Goal: Transaction & Acquisition: Purchase product/service

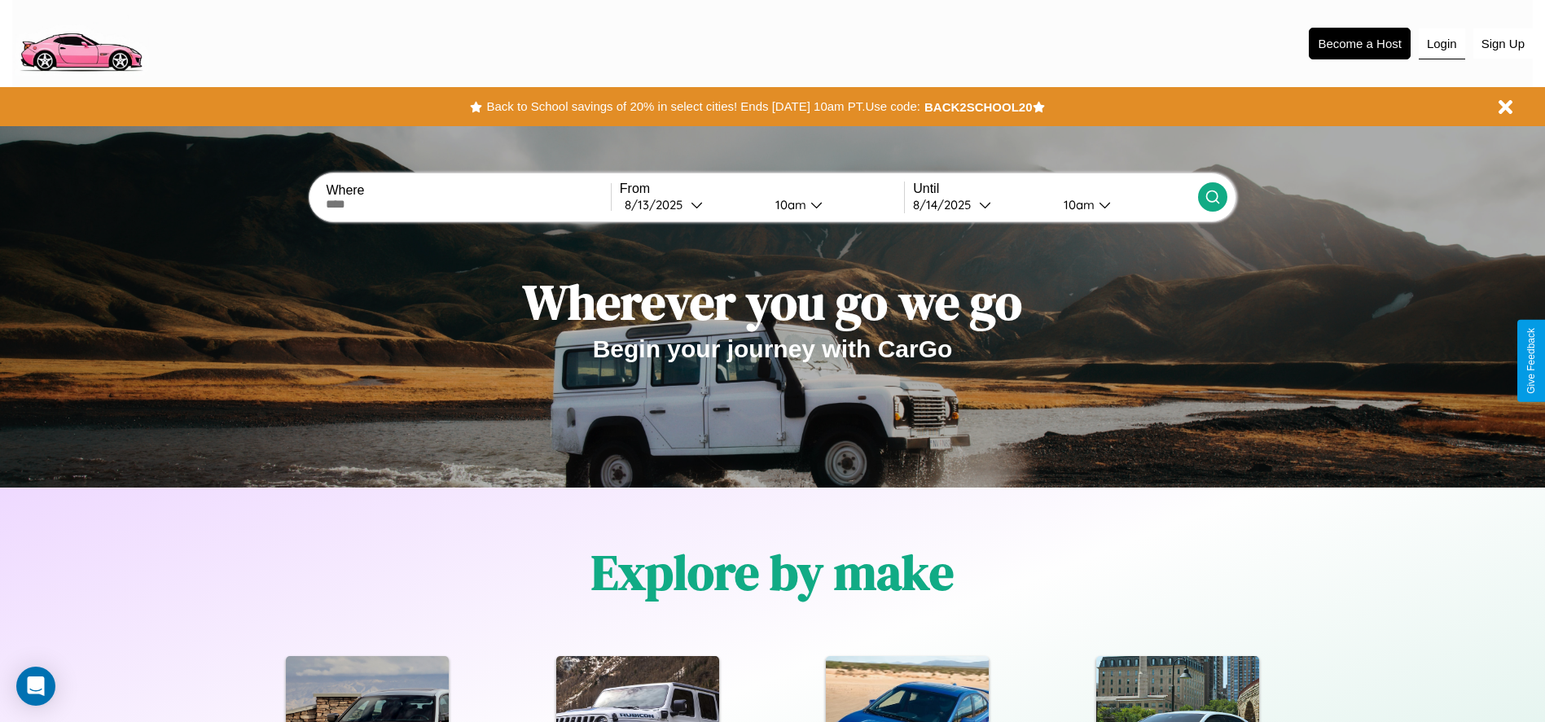
click at [1441, 43] on button "Login" at bounding box center [1442, 44] width 46 height 31
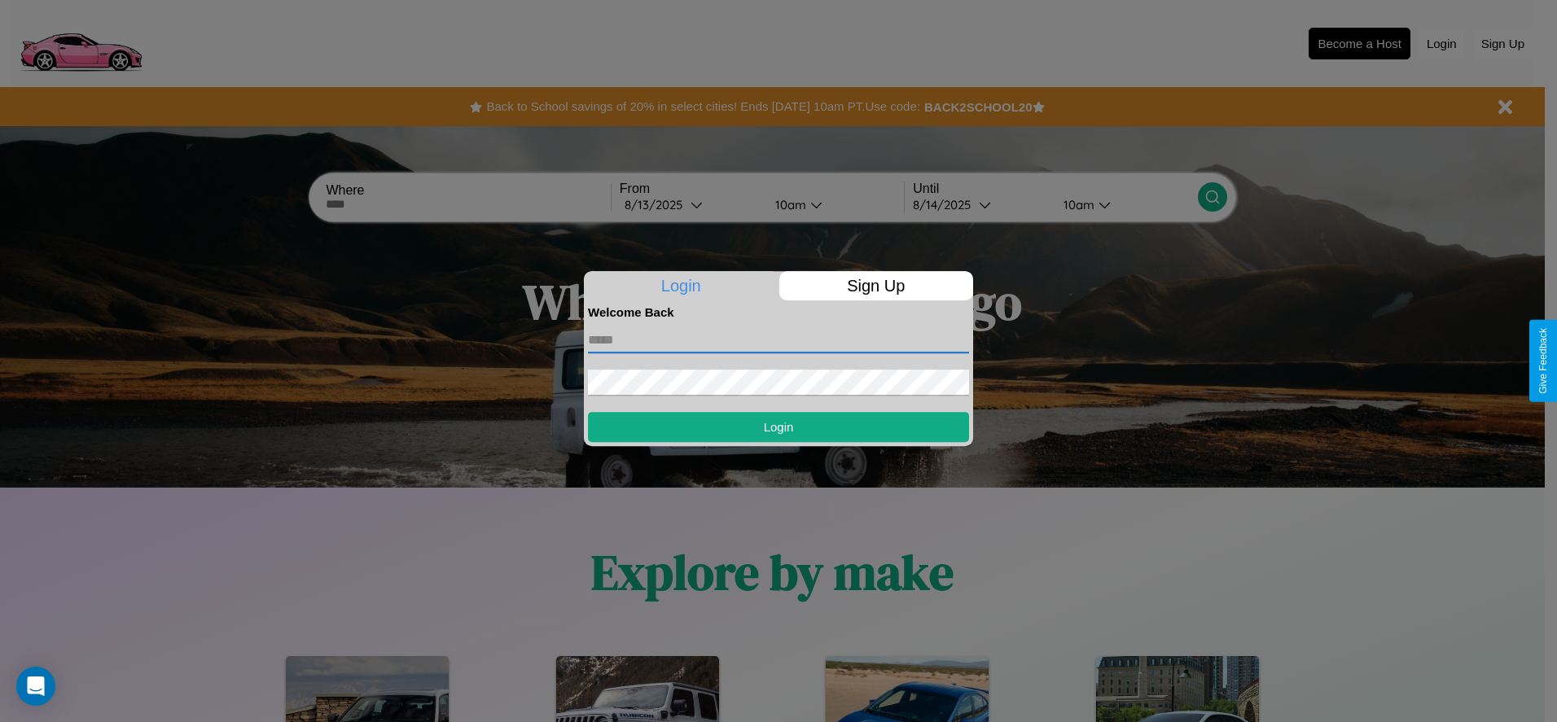
click at [778, 340] on input "text" at bounding box center [778, 340] width 381 height 26
type input "**********"
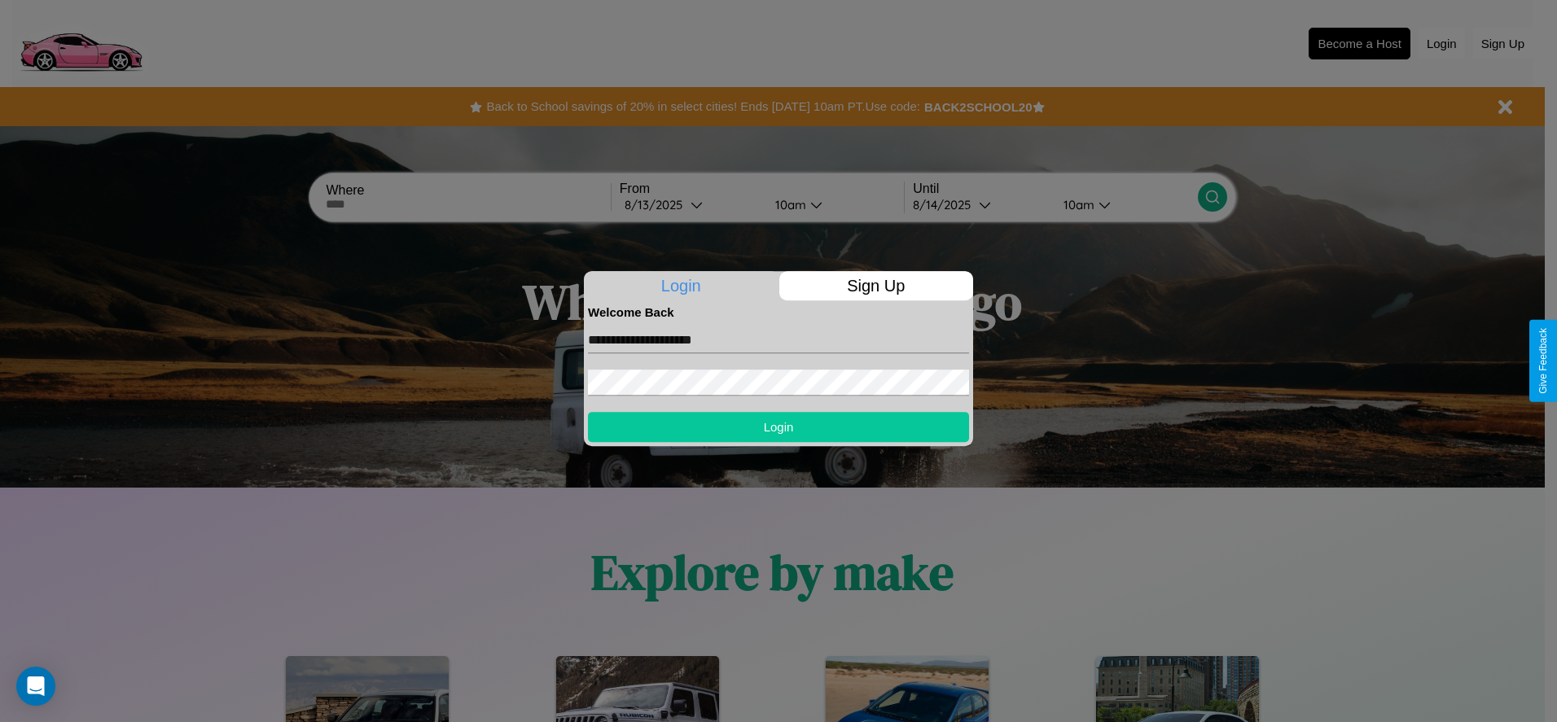
click at [778, 427] on button "Login" at bounding box center [778, 427] width 381 height 30
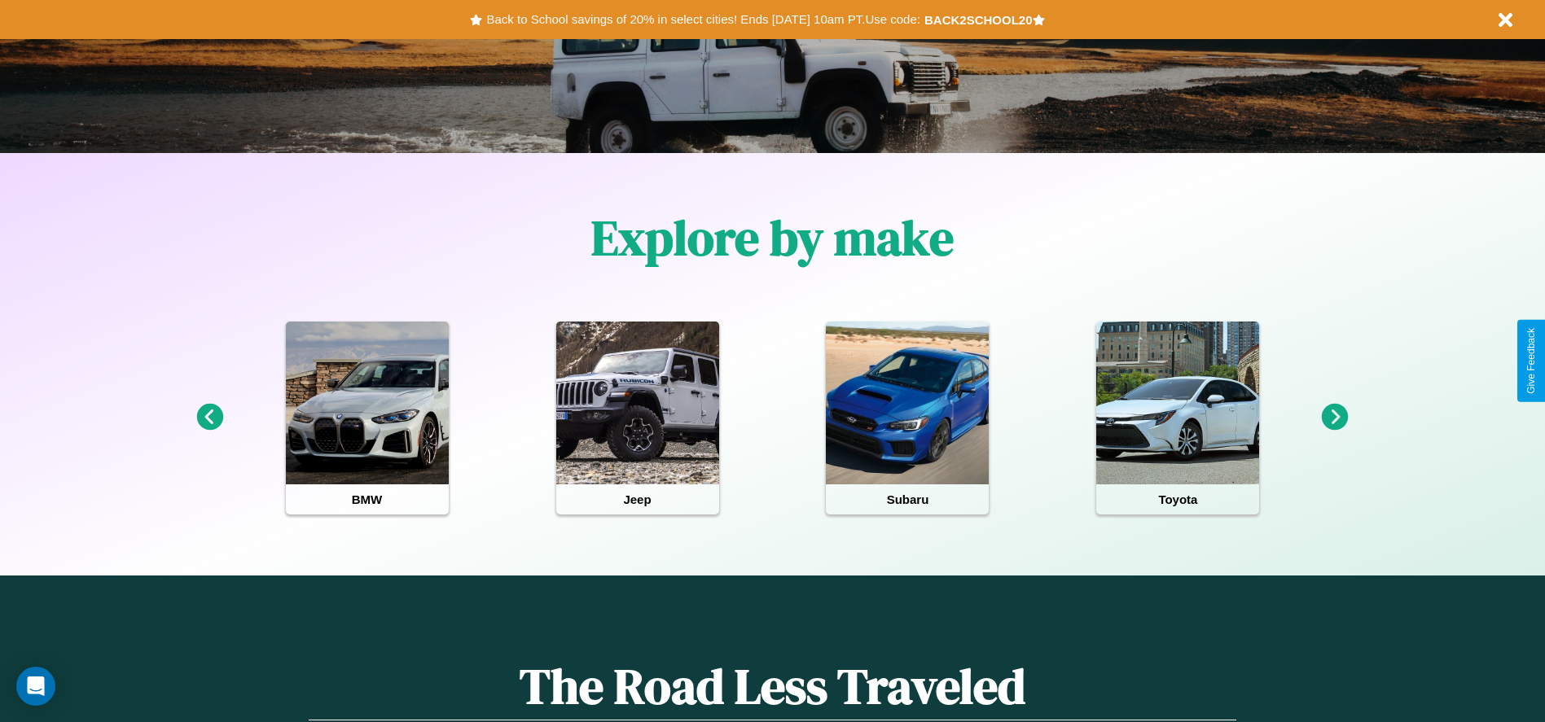
scroll to position [338, 0]
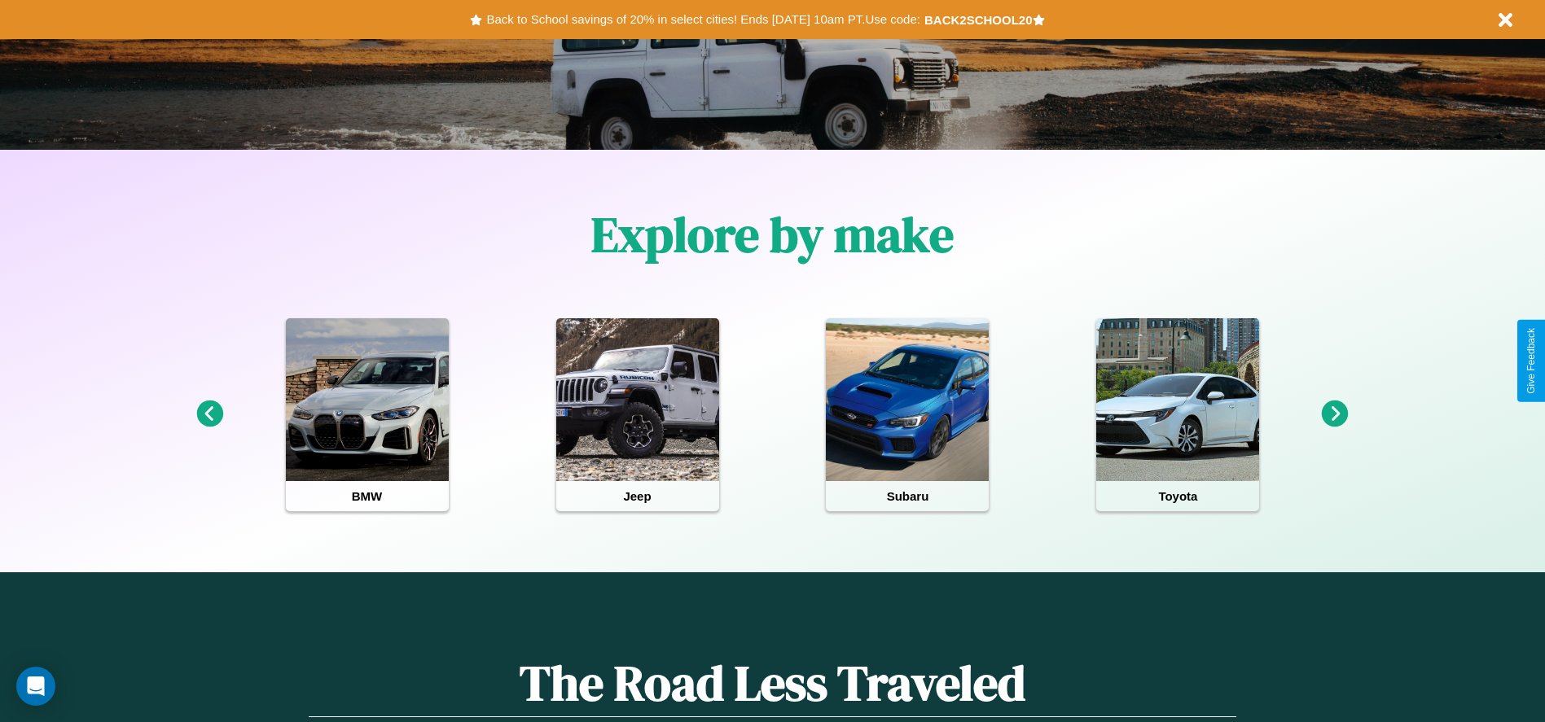
click at [1335, 414] on icon at bounding box center [1335, 414] width 27 height 27
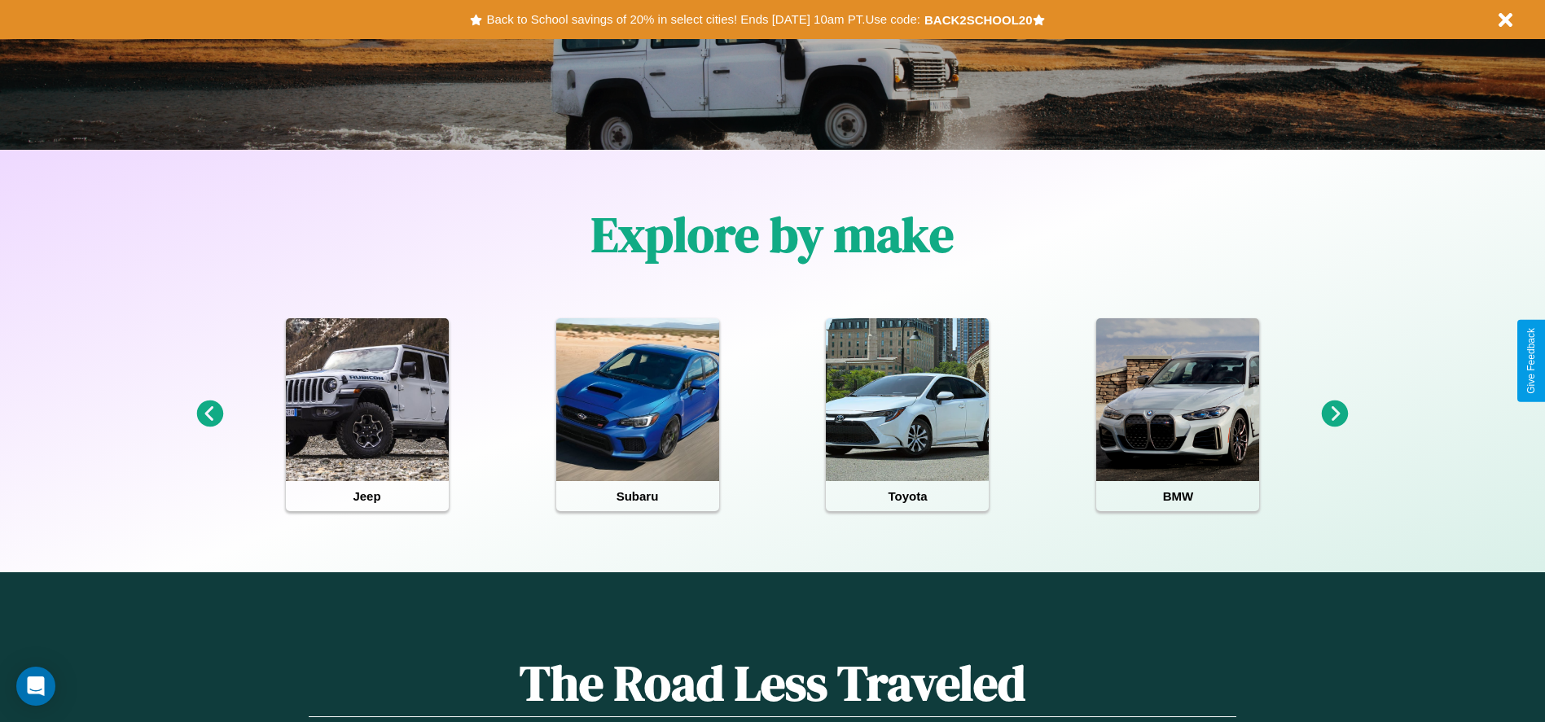
click at [1335, 414] on icon at bounding box center [1335, 414] width 27 height 27
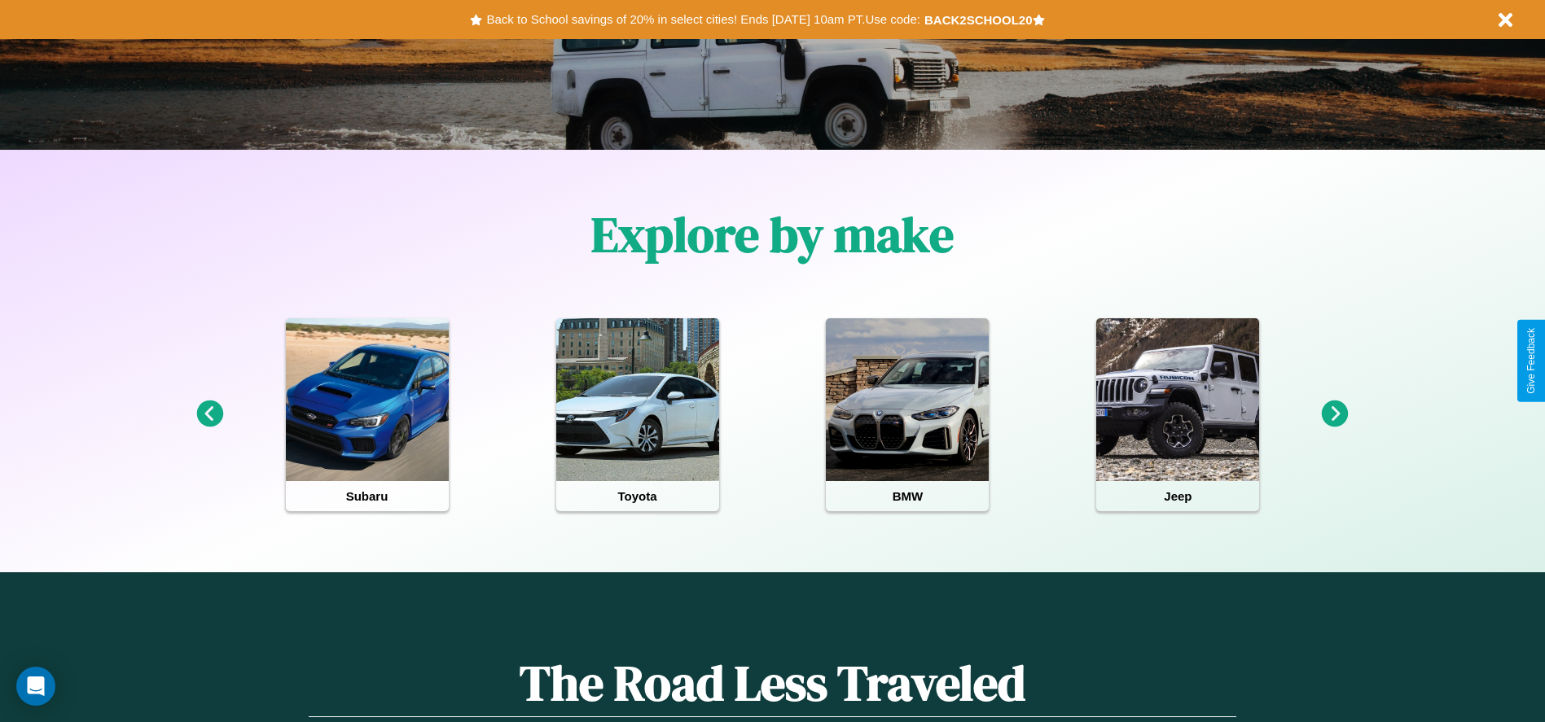
click at [1335, 414] on icon at bounding box center [1335, 414] width 27 height 27
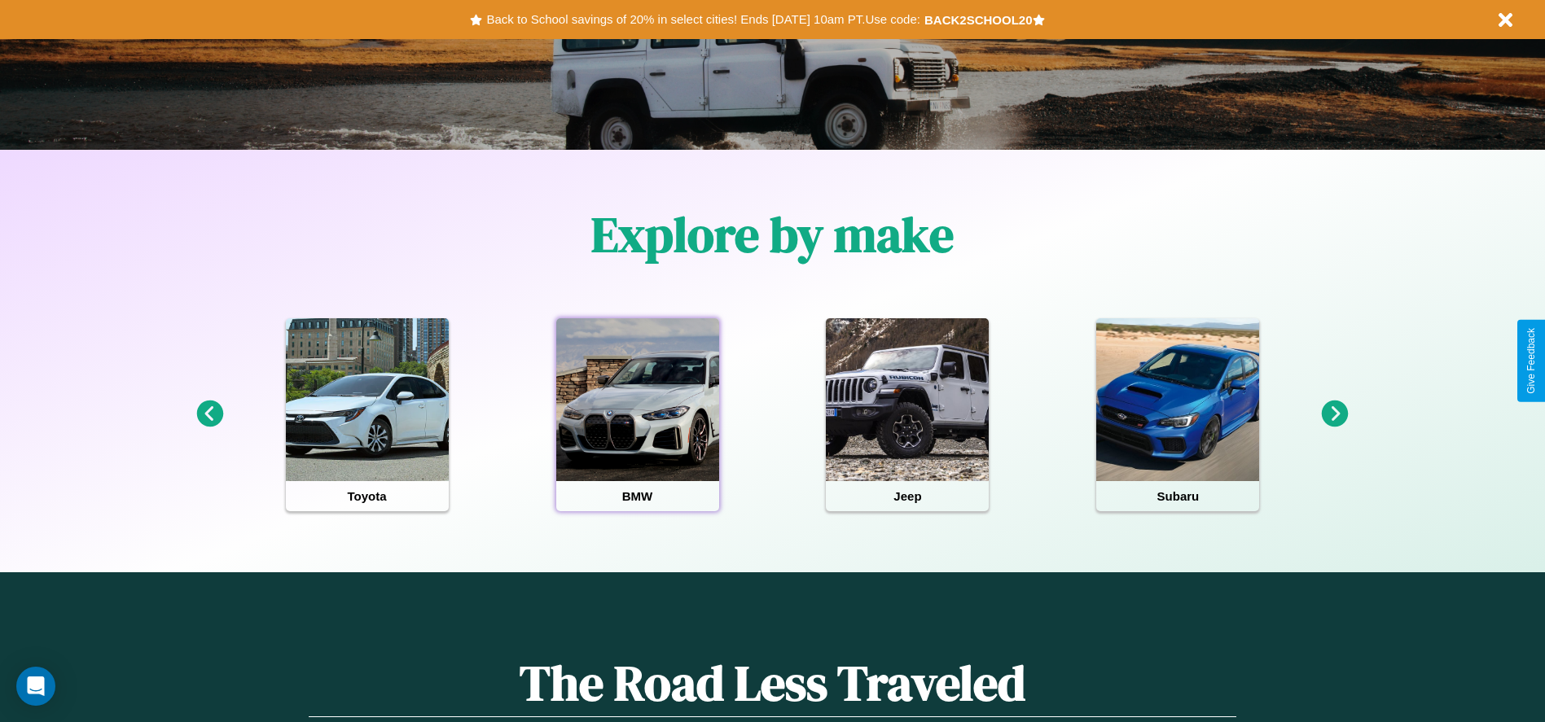
click at [637, 414] on div at bounding box center [637, 399] width 163 height 163
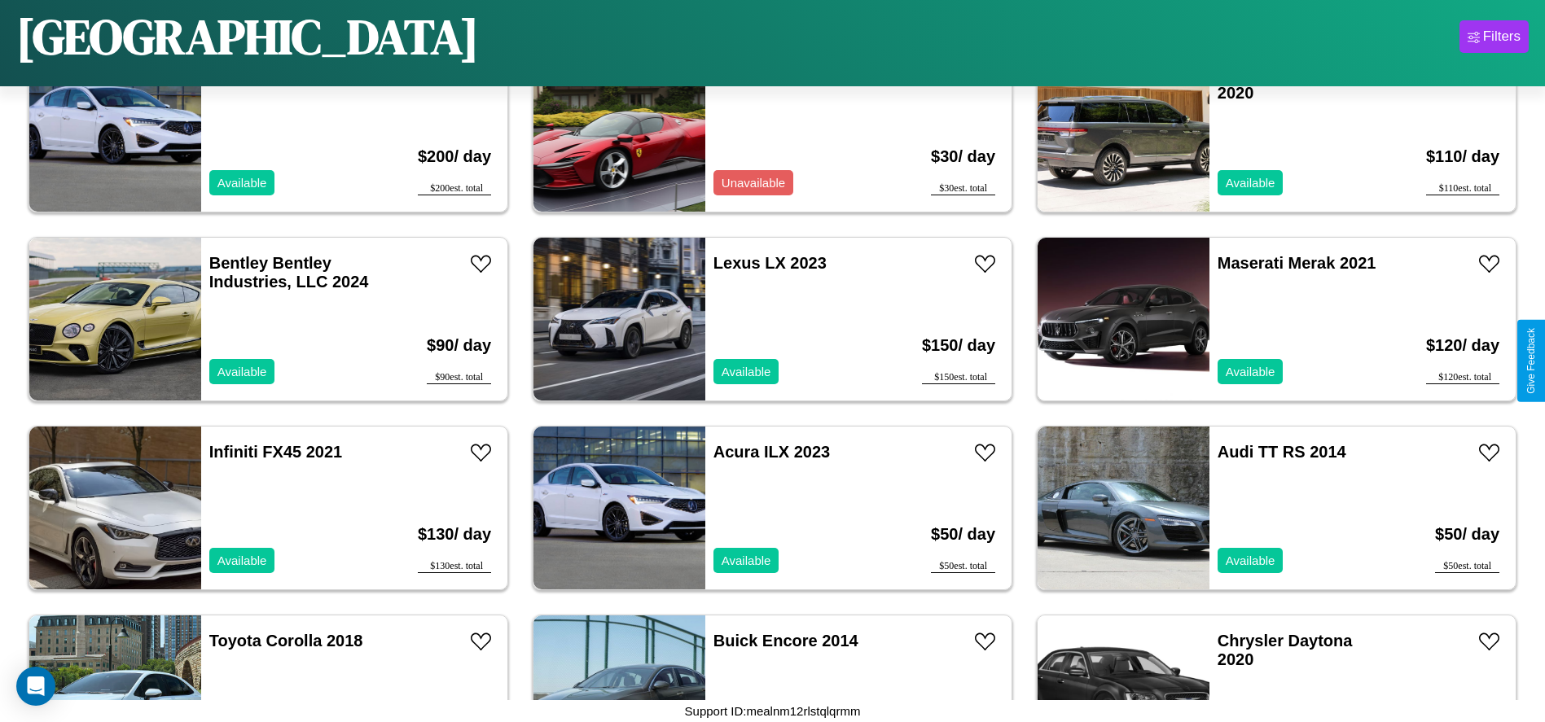
scroll to position [559, 0]
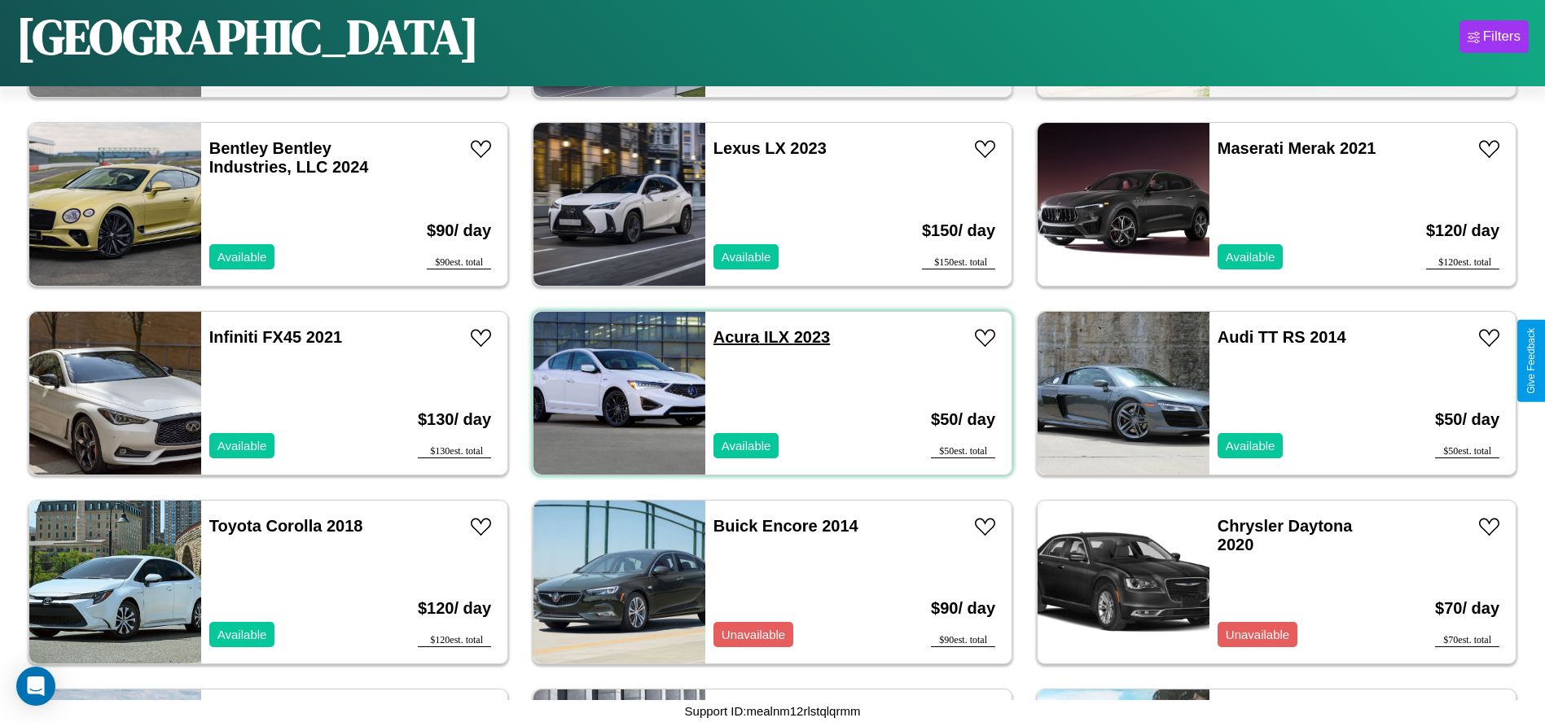
click at [730, 337] on link "Acura ILX 2023" at bounding box center [771, 337] width 116 height 18
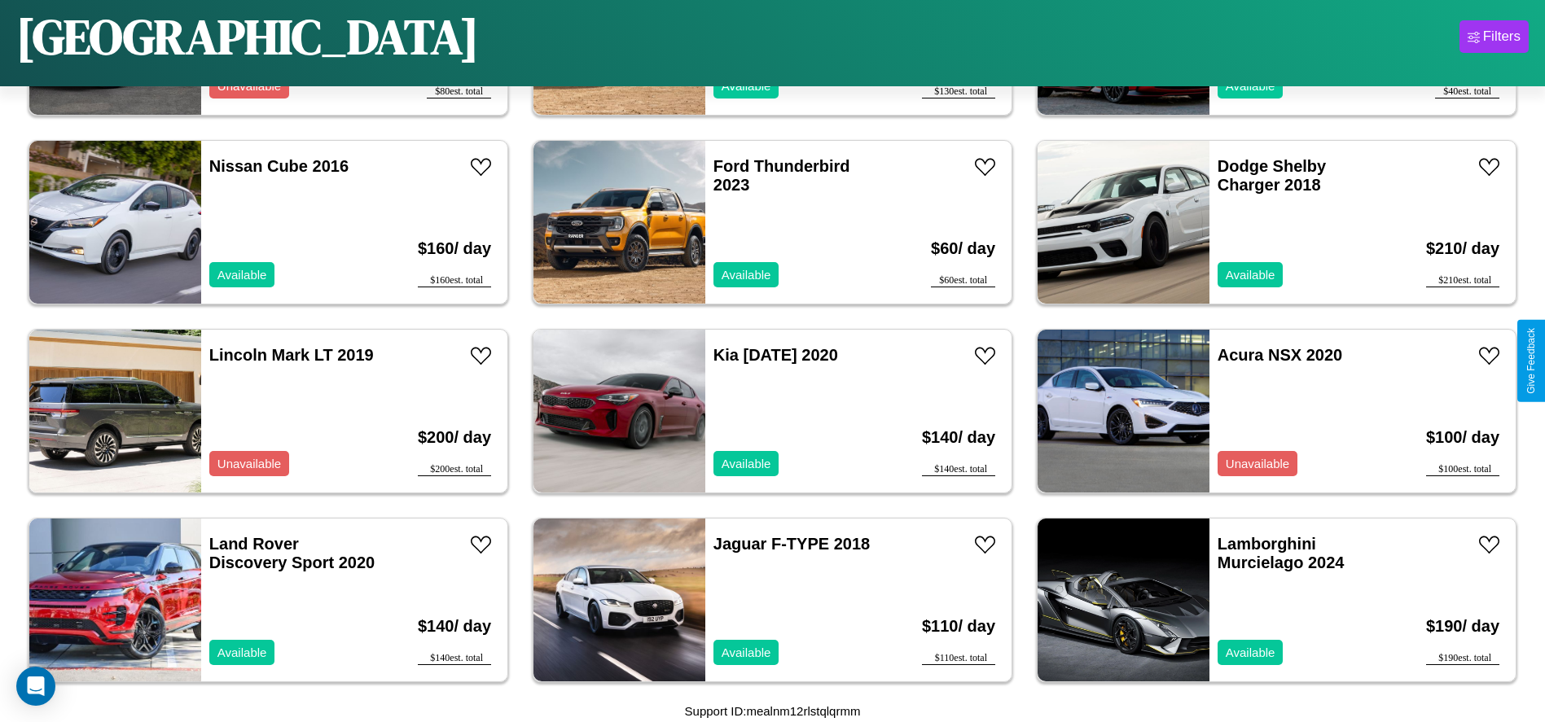
scroll to position [1693, 0]
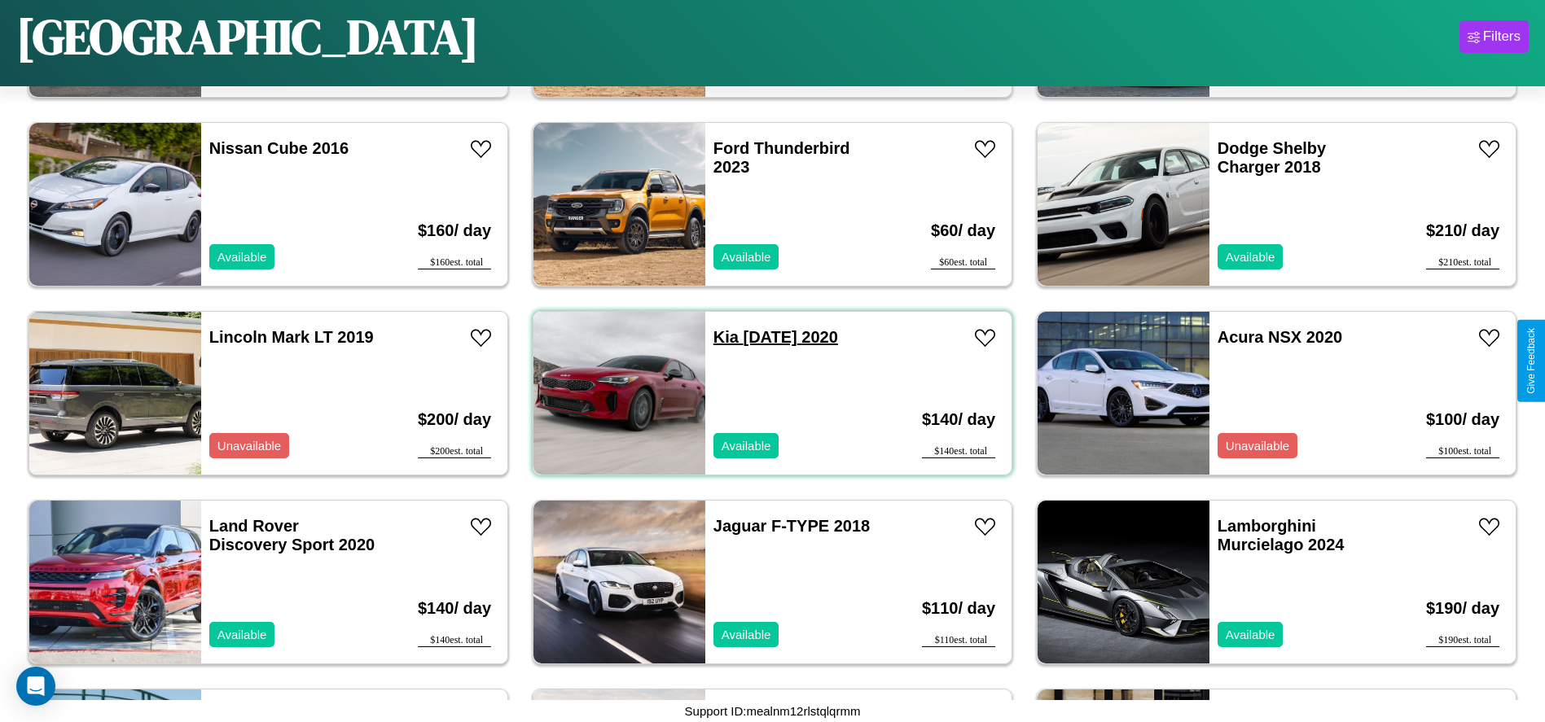
click at [720, 337] on link "Kia [DATE]" at bounding box center [775, 337] width 125 height 18
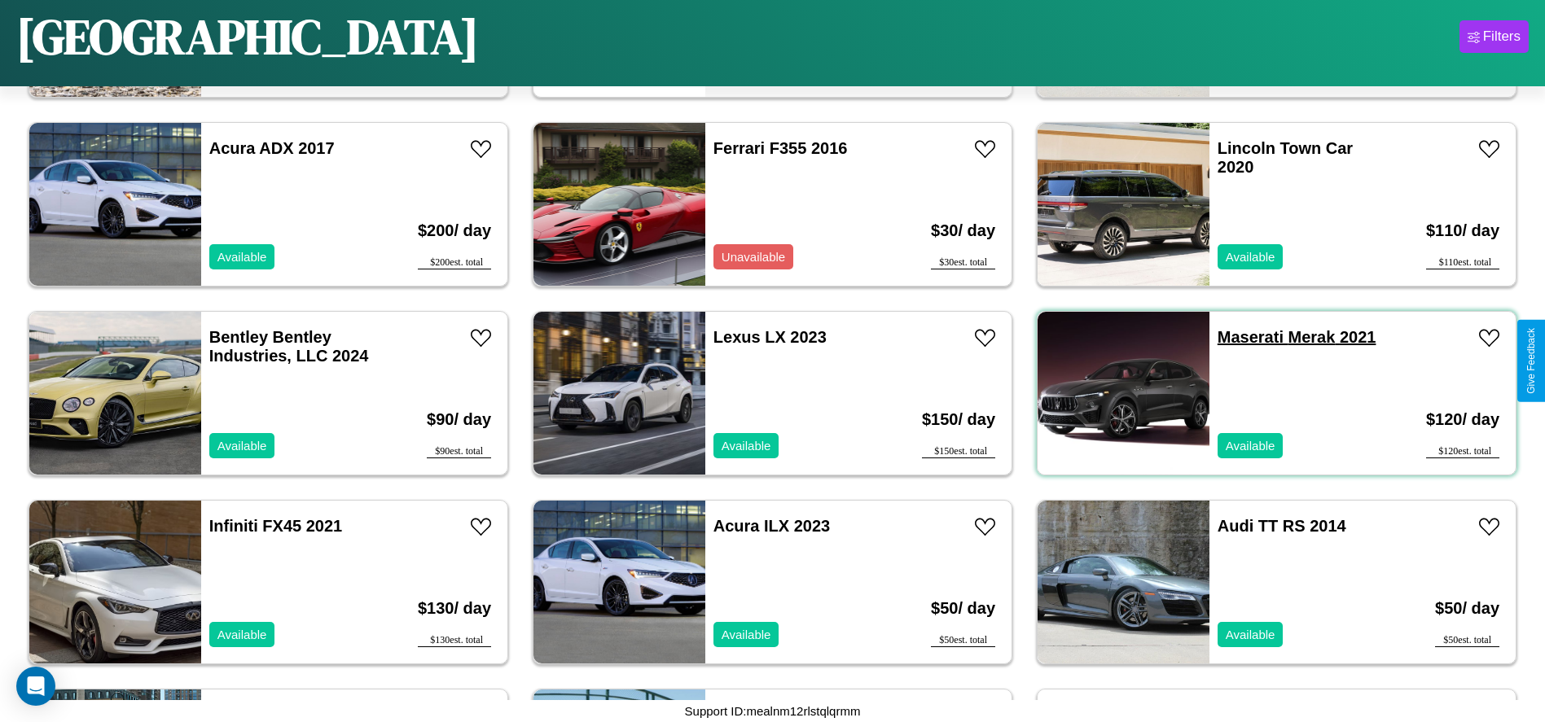
click at [1240, 337] on link "Maserati Merak 2021" at bounding box center [1296, 337] width 159 height 18
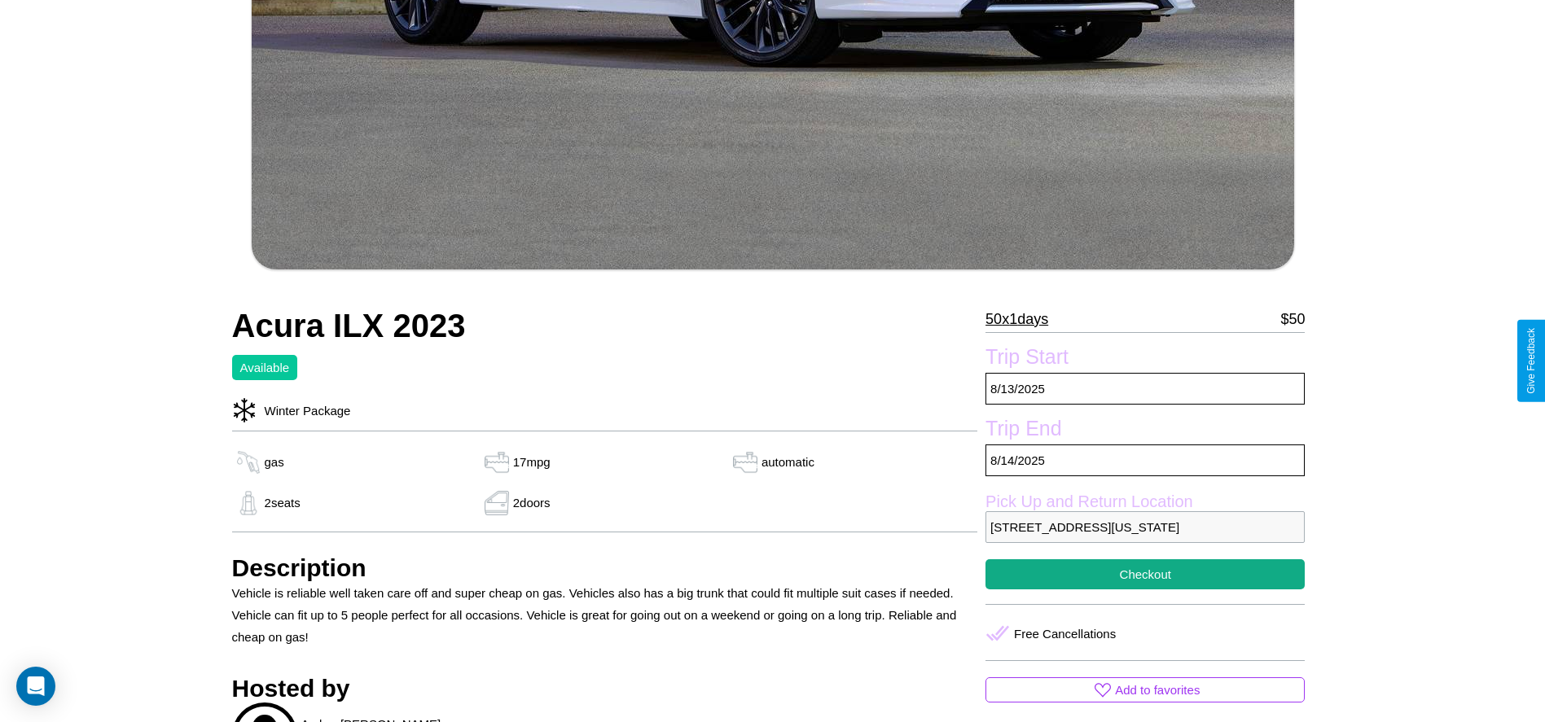
scroll to position [680, 0]
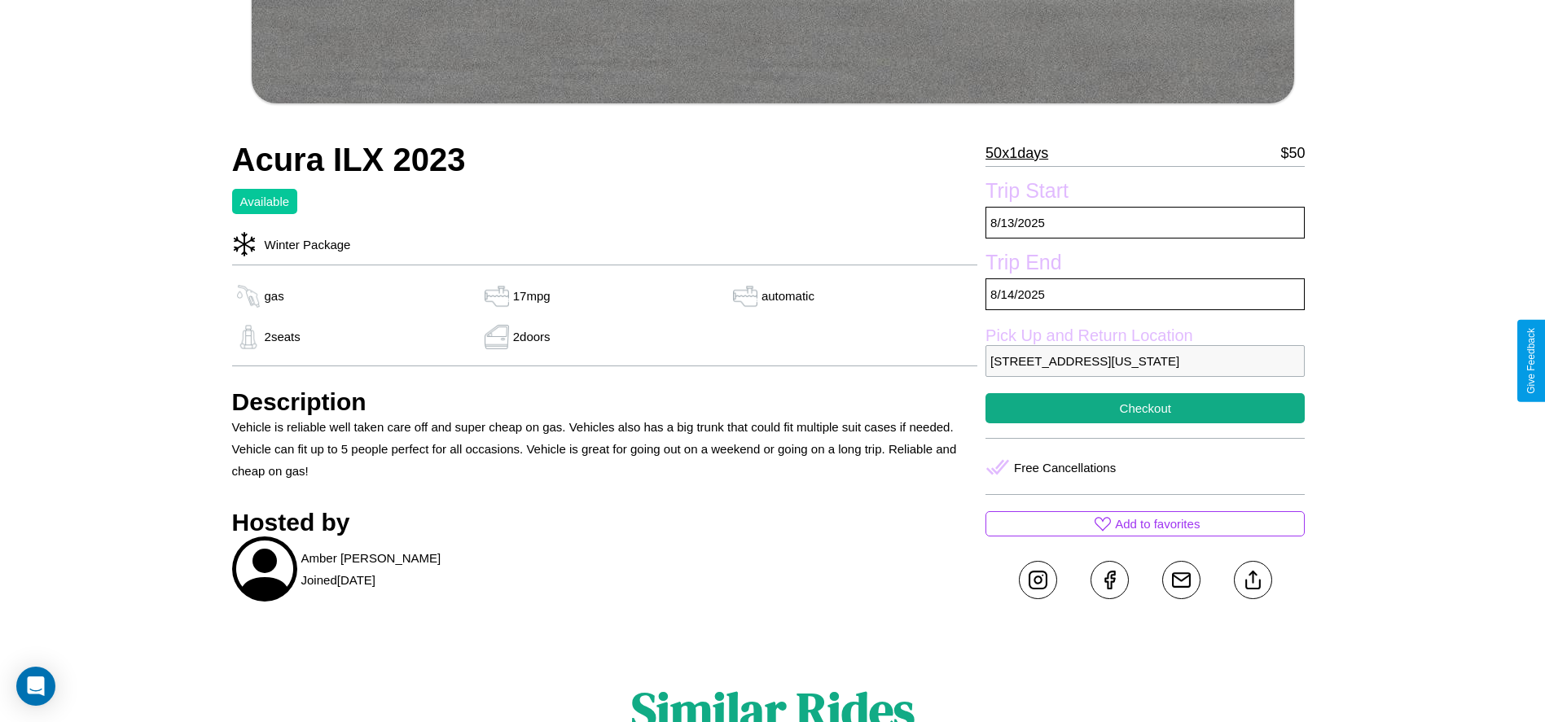
click at [1145, 361] on p "5735 Jefferson Street Dallas Texas 22990 United States" at bounding box center [1144, 361] width 319 height 32
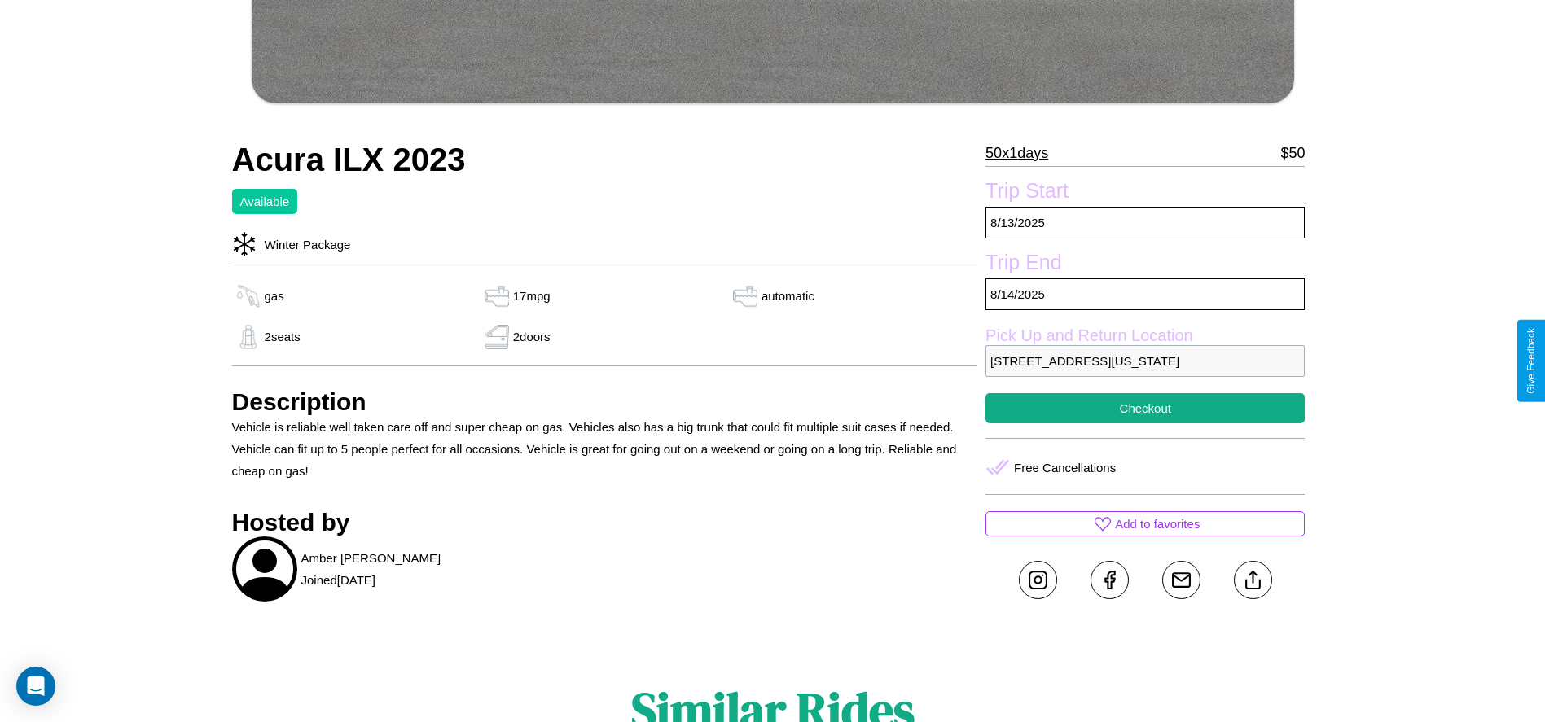
click at [1145, 361] on p "5735 Jefferson Street Dallas Texas 22990 United States" at bounding box center [1144, 361] width 319 height 32
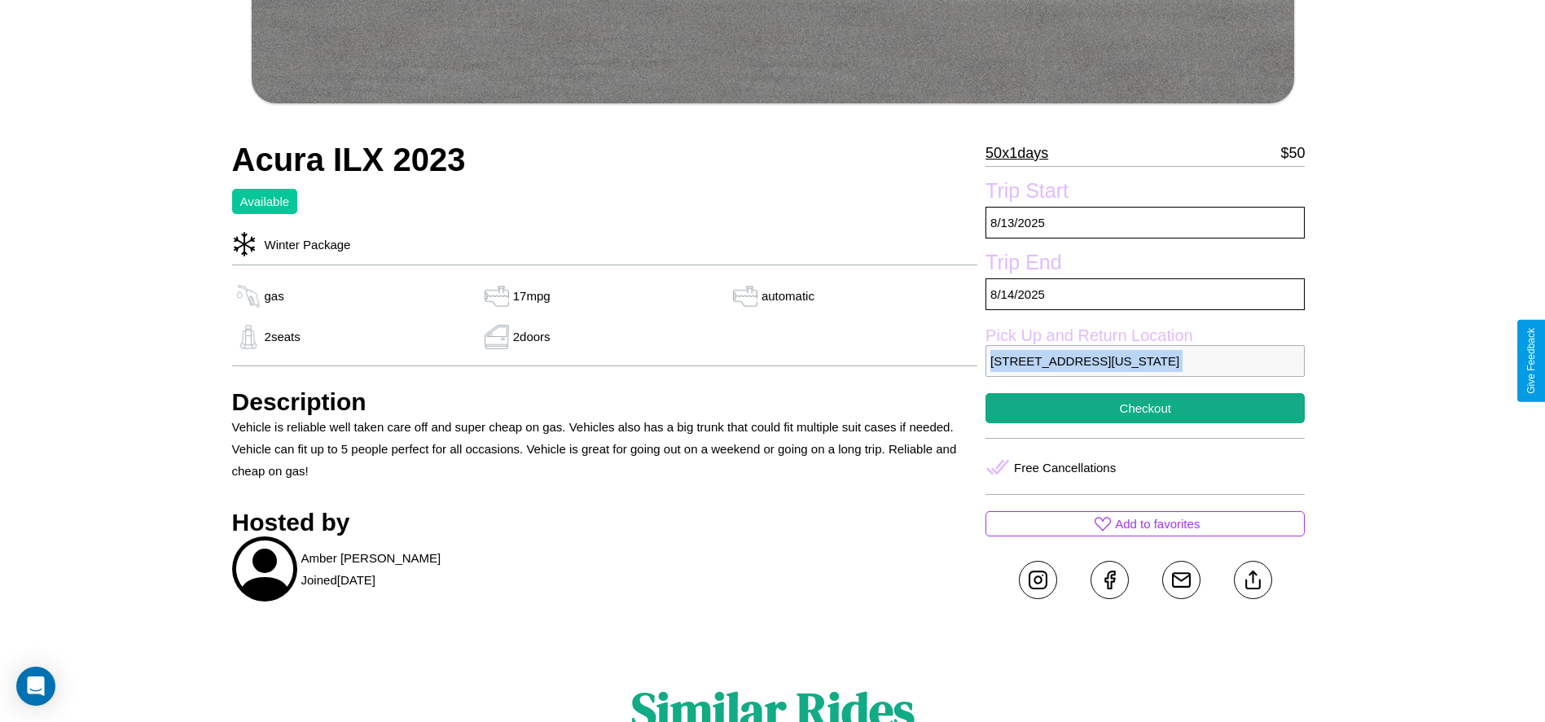
click at [1145, 361] on p "5735 Jefferson Street Dallas Texas 22990 United States" at bounding box center [1144, 361] width 319 height 32
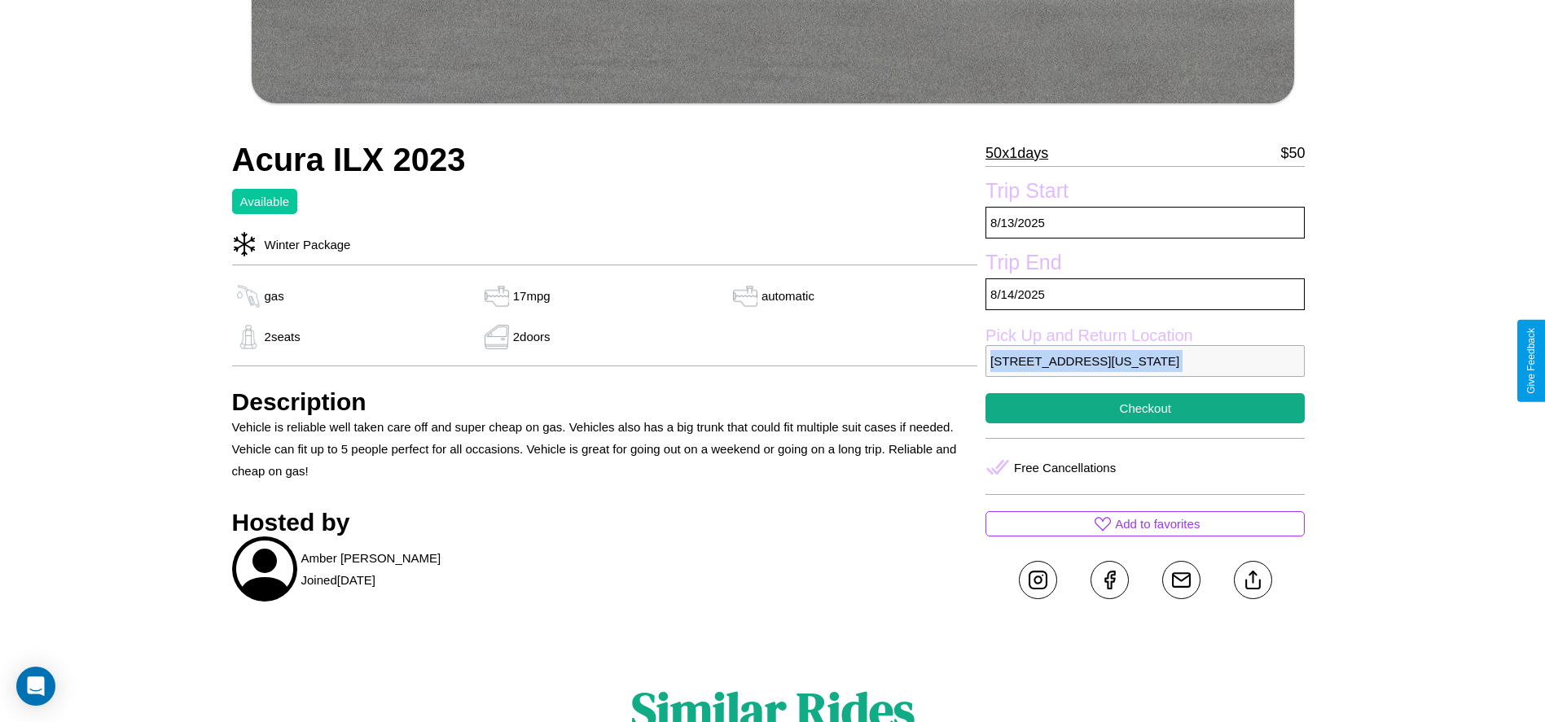
click at [1145, 361] on p "5735 Jefferson Street Dallas Texas 22990 United States" at bounding box center [1144, 361] width 319 height 32
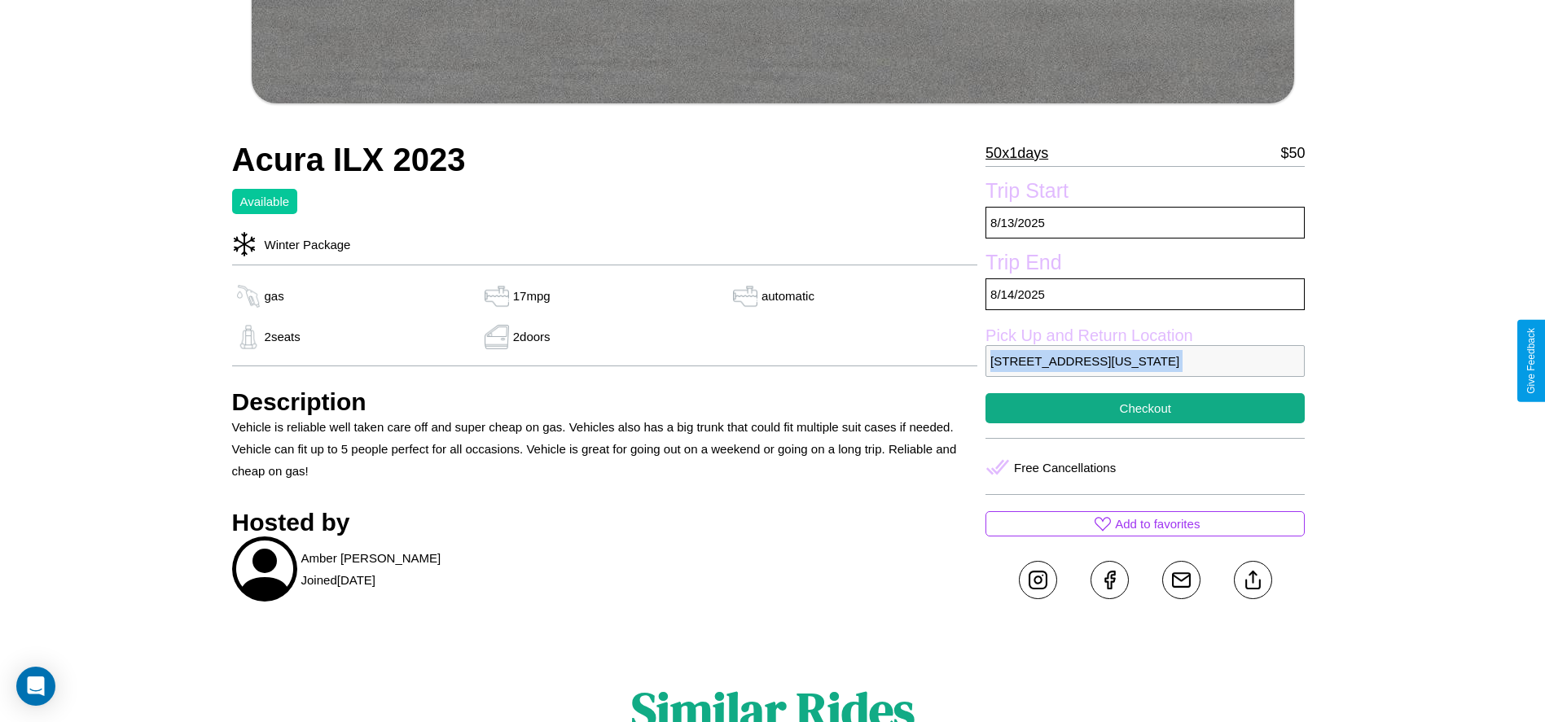
click at [1145, 361] on p "5735 Jefferson Street Dallas Texas 22990 United States" at bounding box center [1144, 361] width 319 height 32
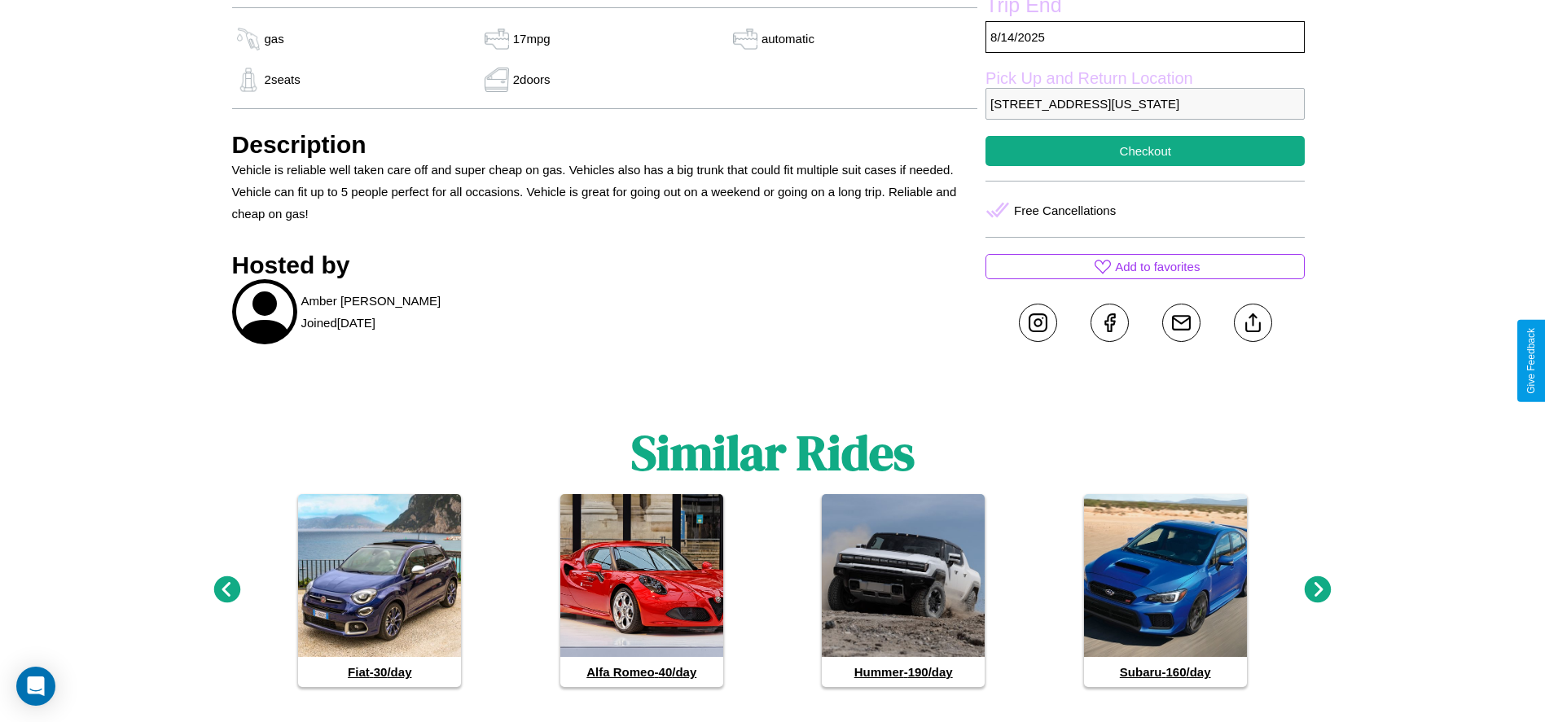
scroll to position [957, 0]
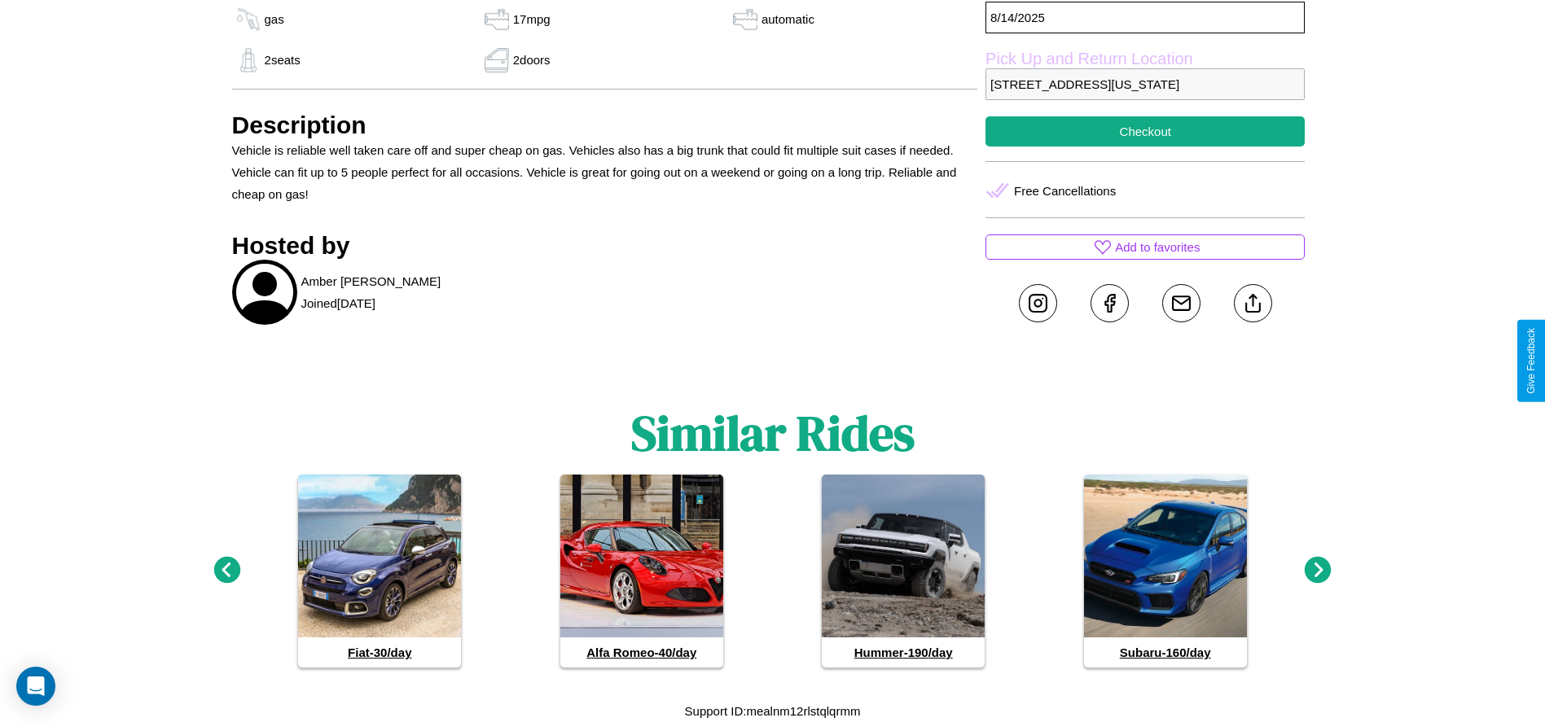
click at [1318, 571] on icon at bounding box center [1318, 570] width 27 height 27
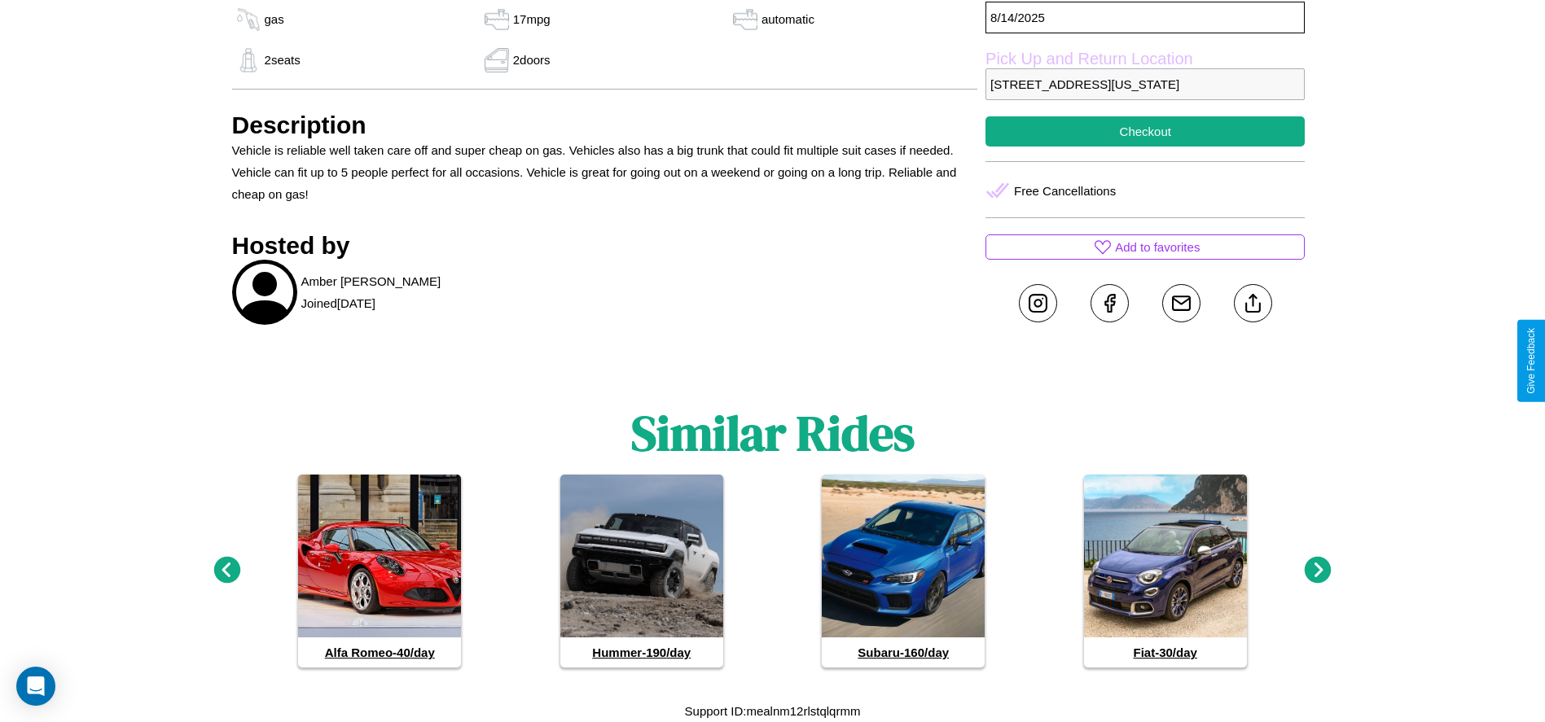
click at [1318, 571] on icon at bounding box center [1318, 570] width 27 height 27
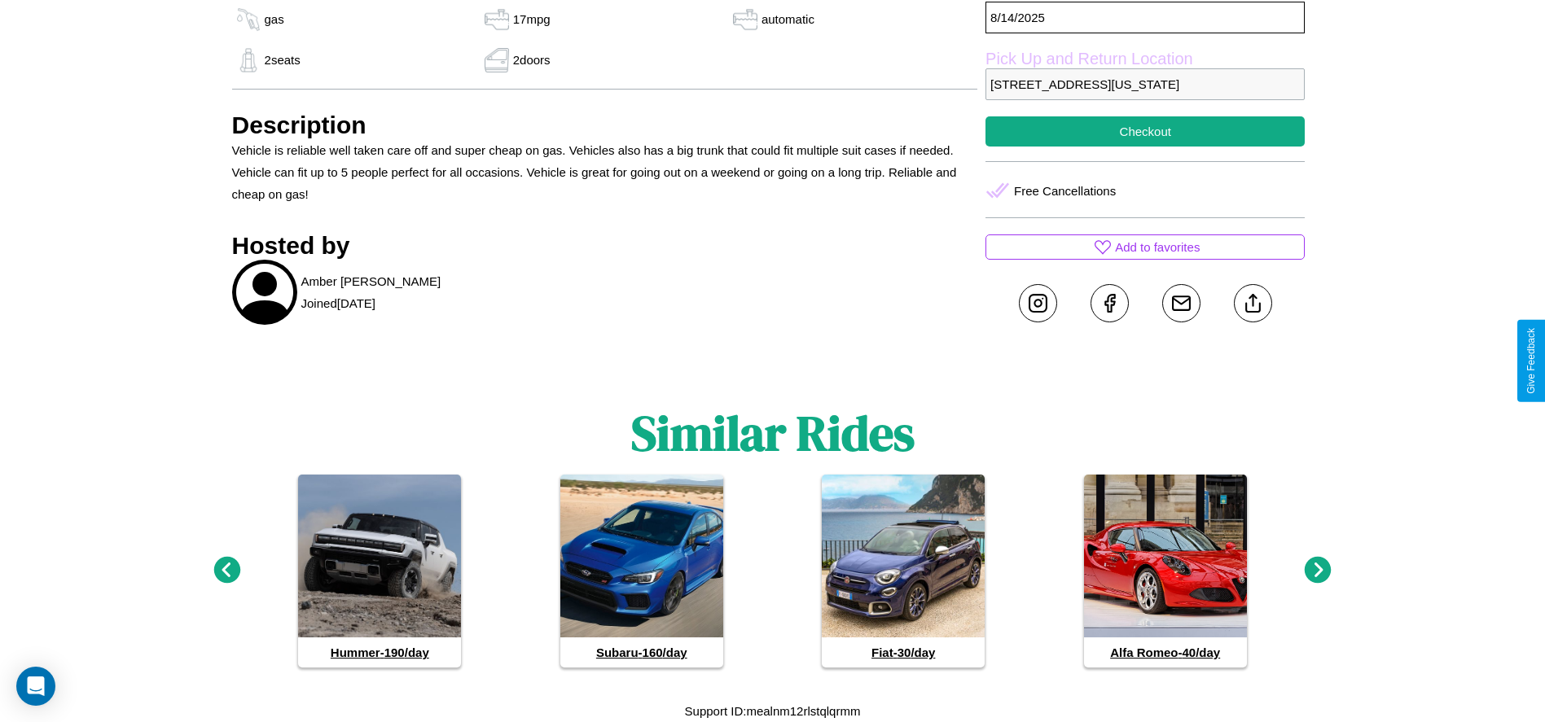
click at [226, 571] on icon at bounding box center [226, 570] width 27 height 27
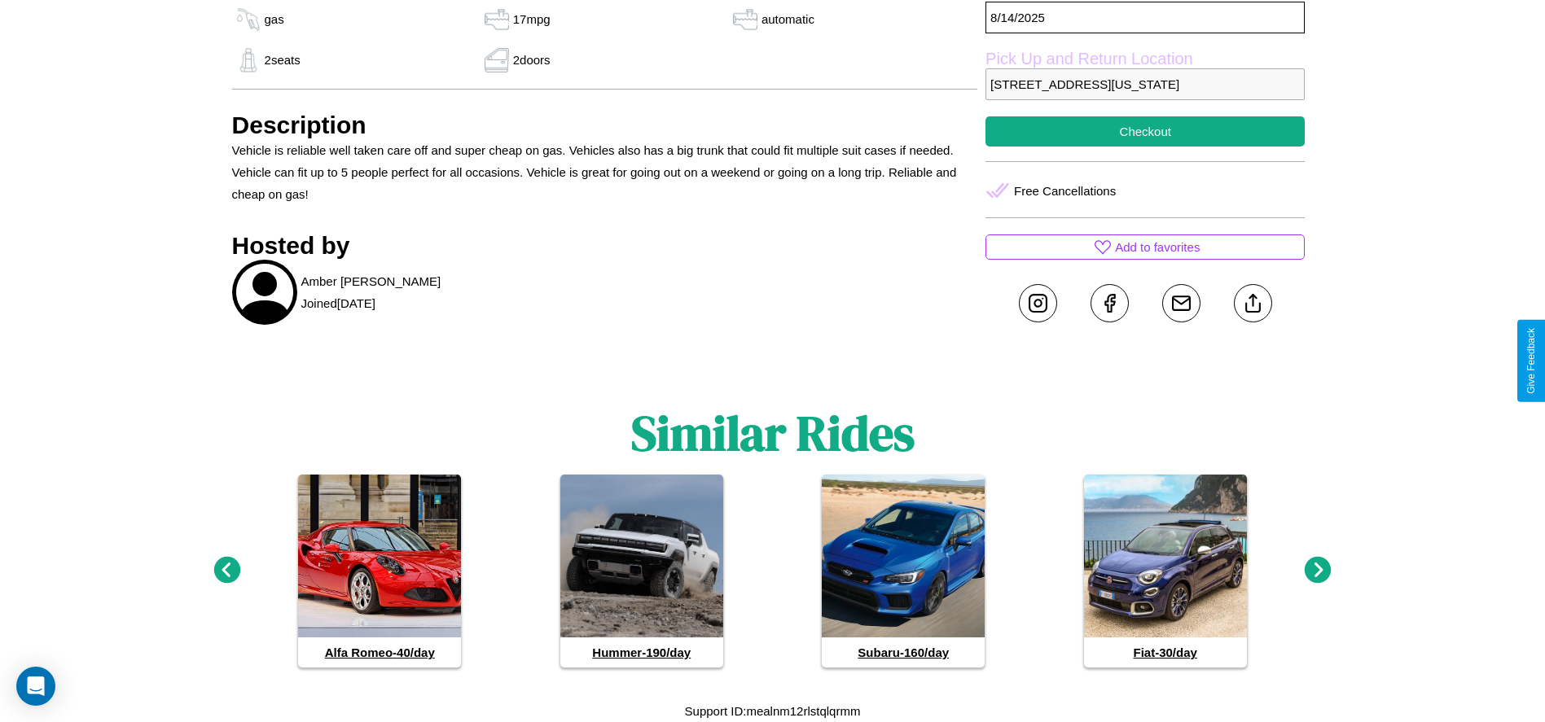
scroll to position [899, 0]
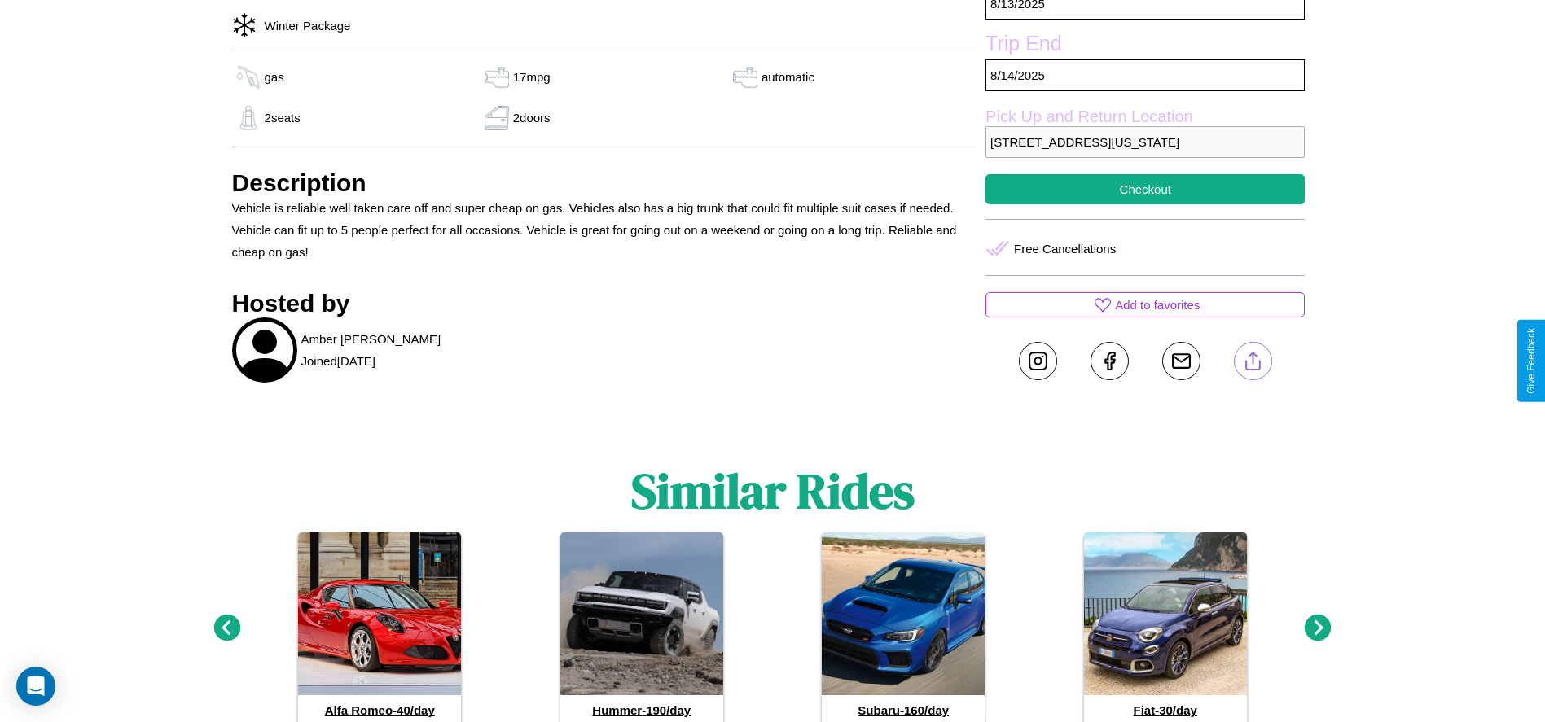
click at [1252, 361] on line at bounding box center [1252, 358] width 0 height 11
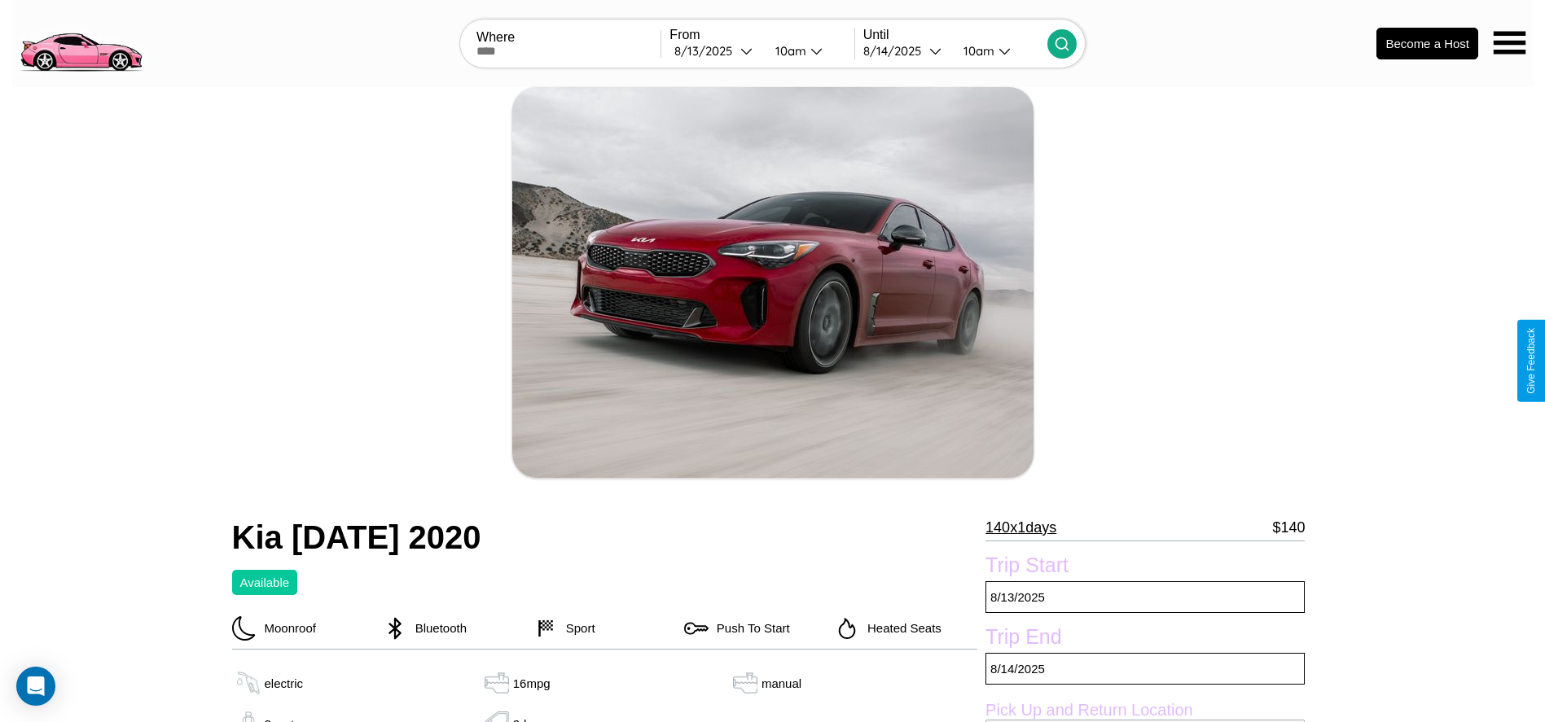
scroll to position [559, 0]
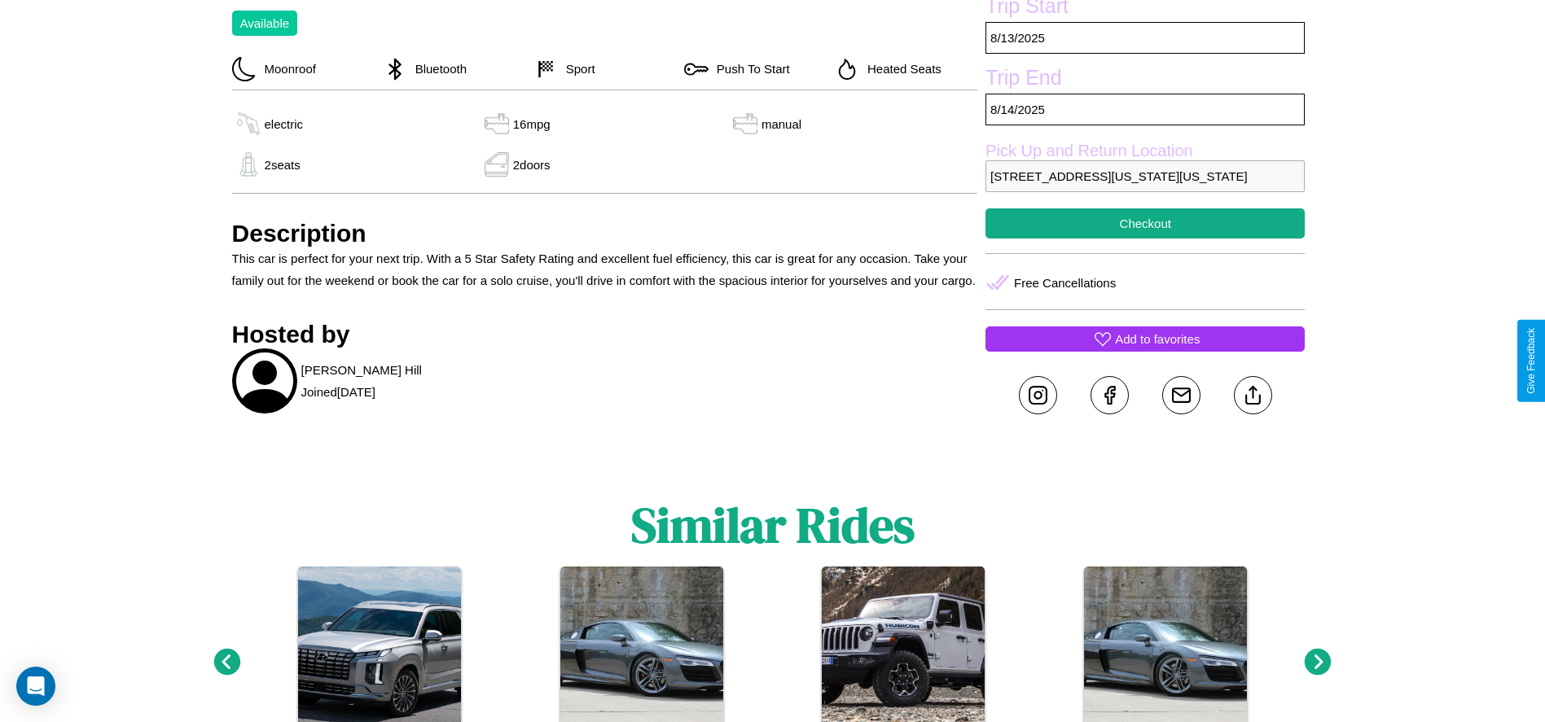
click at [1145, 350] on p "Add to favorites" at bounding box center [1157, 339] width 85 height 22
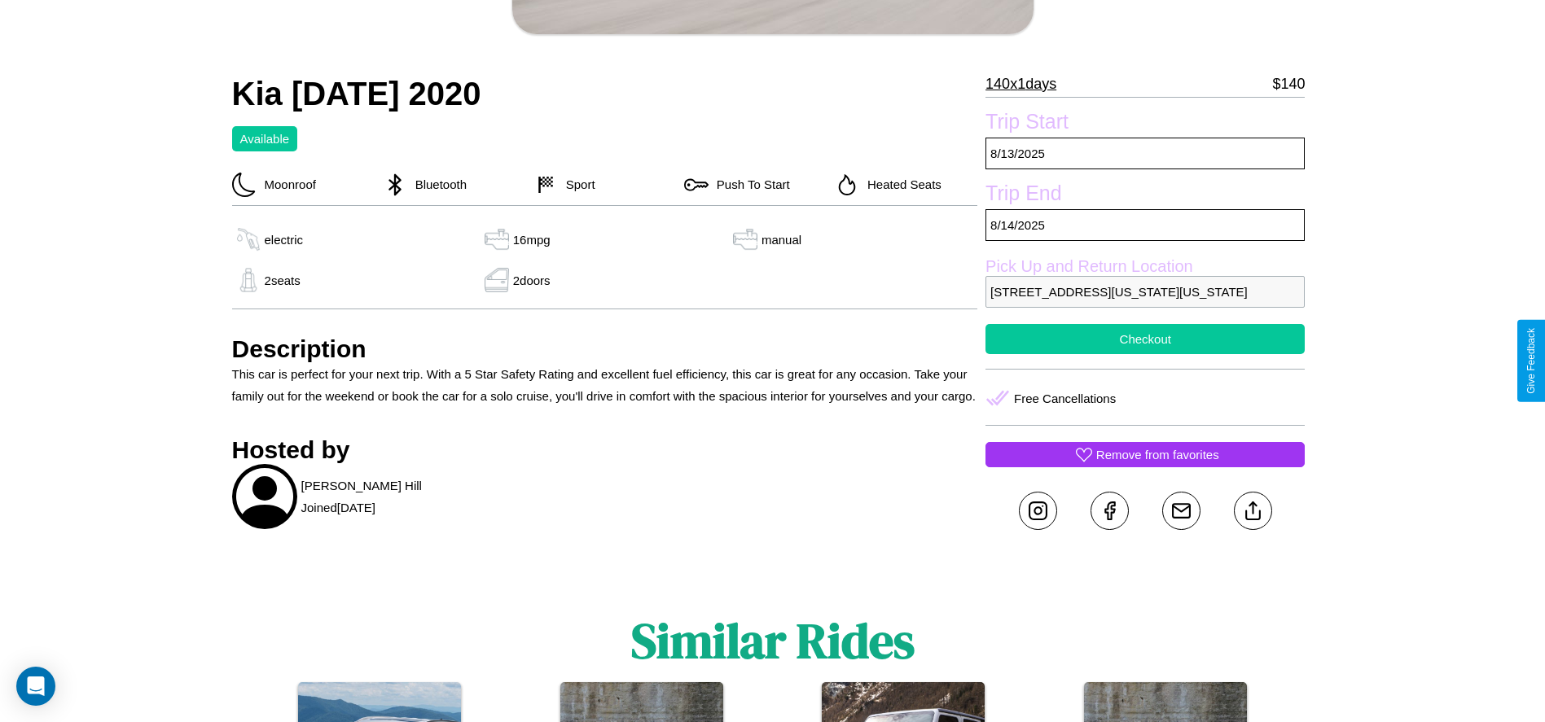
click at [1145, 354] on button "Checkout" at bounding box center [1144, 339] width 319 height 30
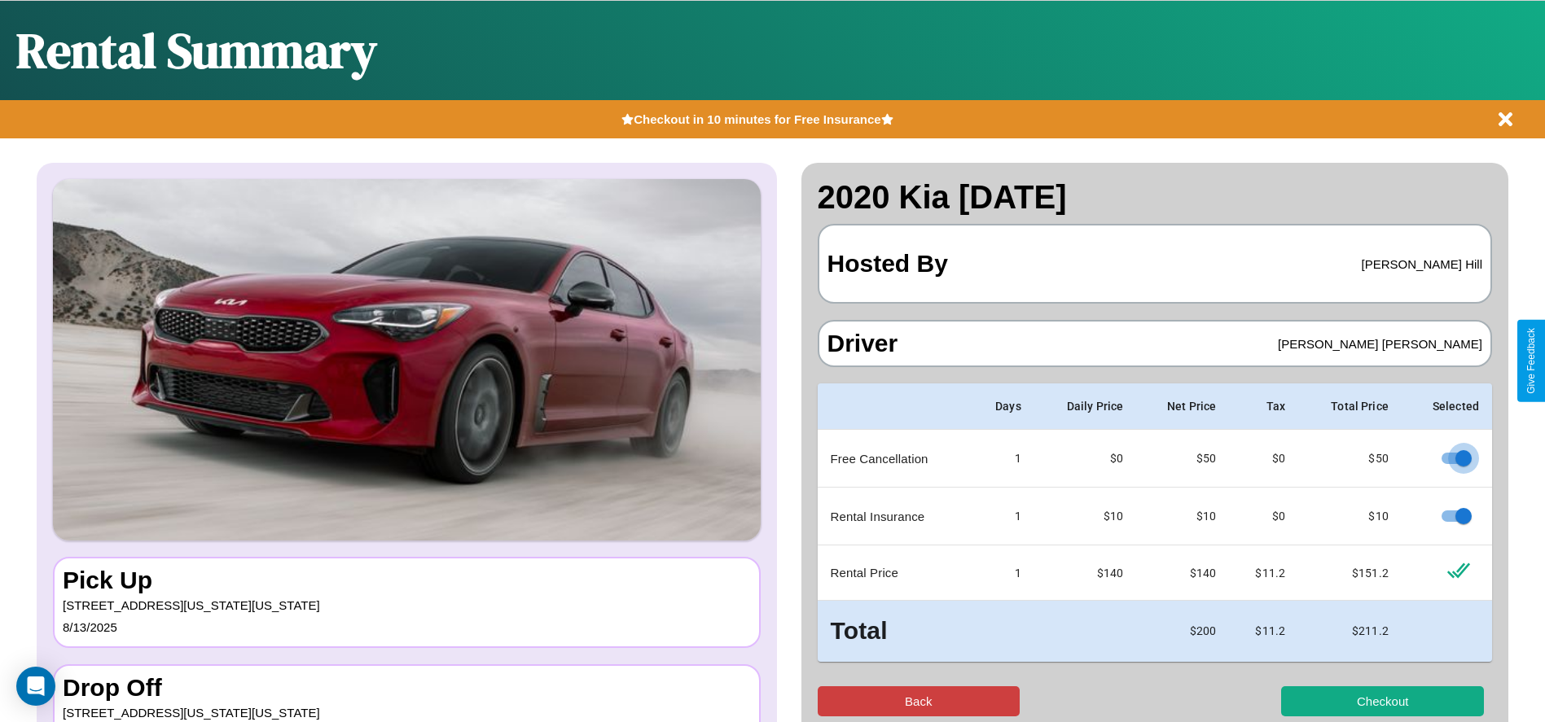
click at [918, 701] on button "Back" at bounding box center [919, 701] width 203 height 30
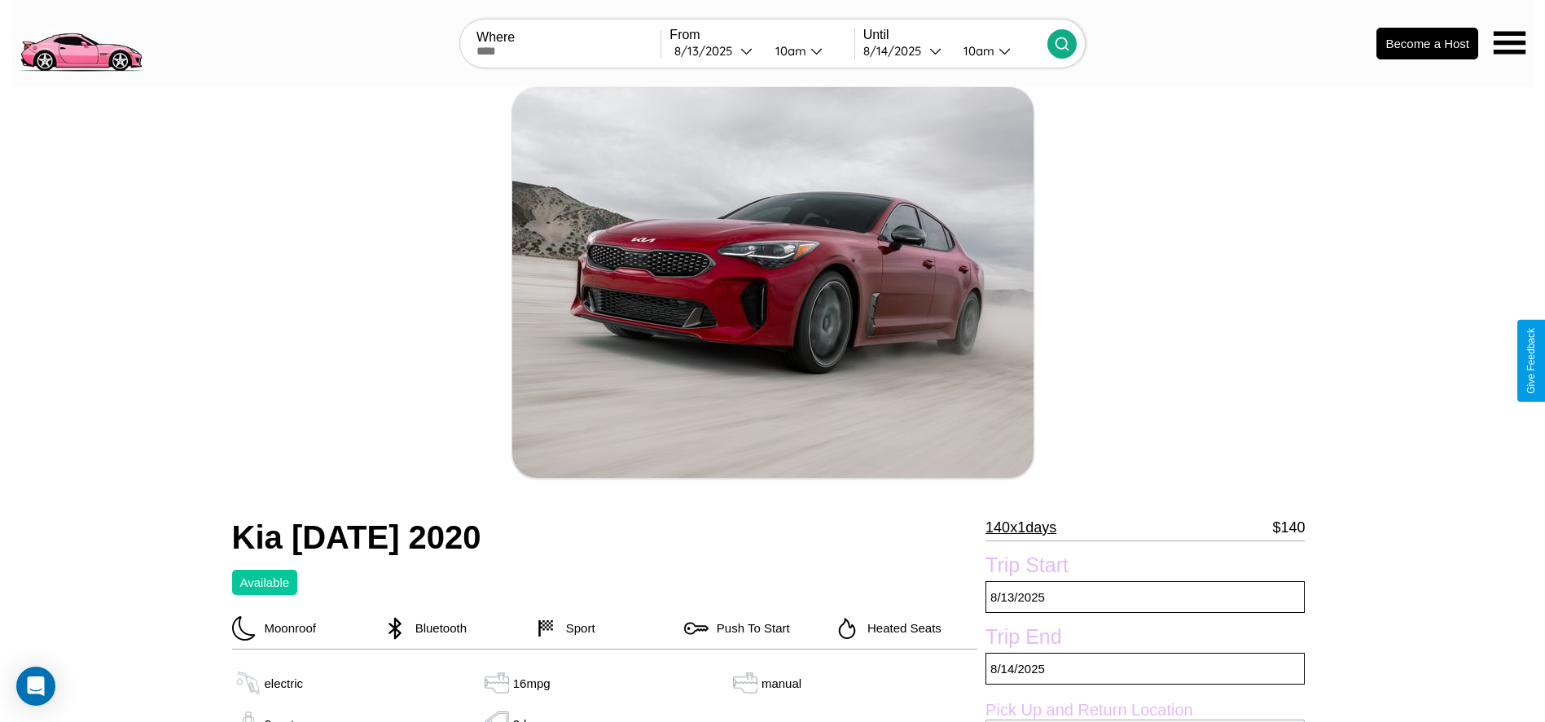
scroll to position [673, 0]
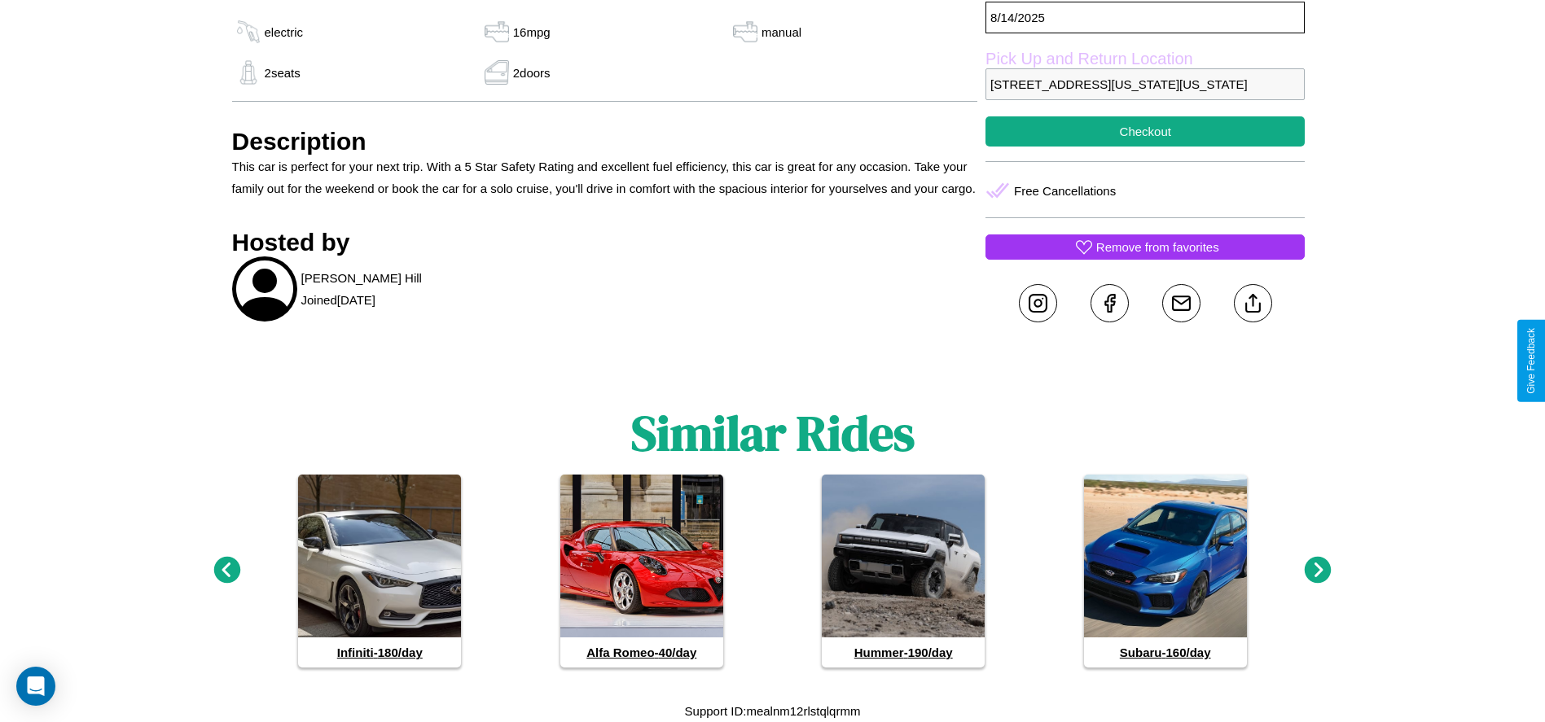
click at [1318, 571] on icon at bounding box center [1318, 570] width 27 height 27
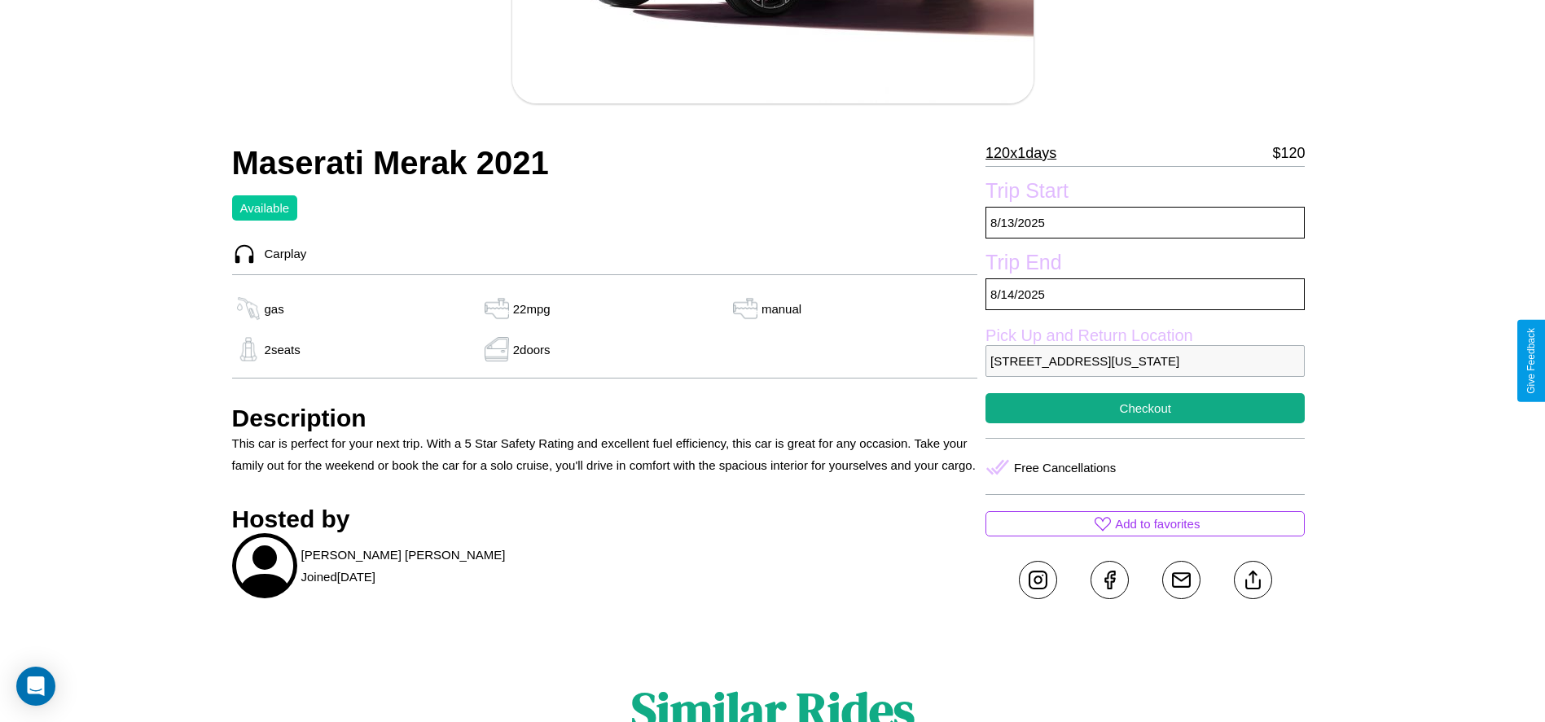
scroll to position [419, 0]
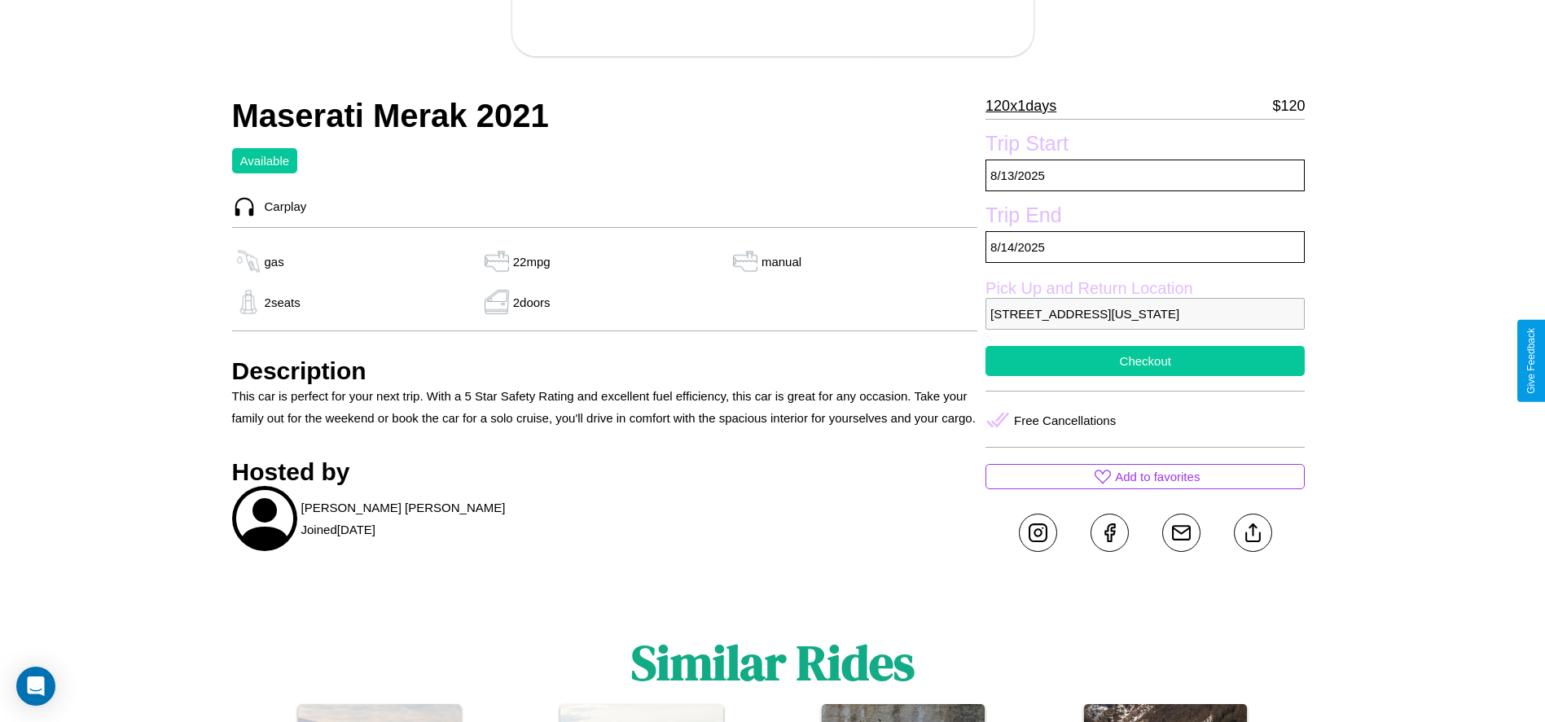
click at [1145, 361] on button "Checkout" at bounding box center [1144, 361] width 319 height 30
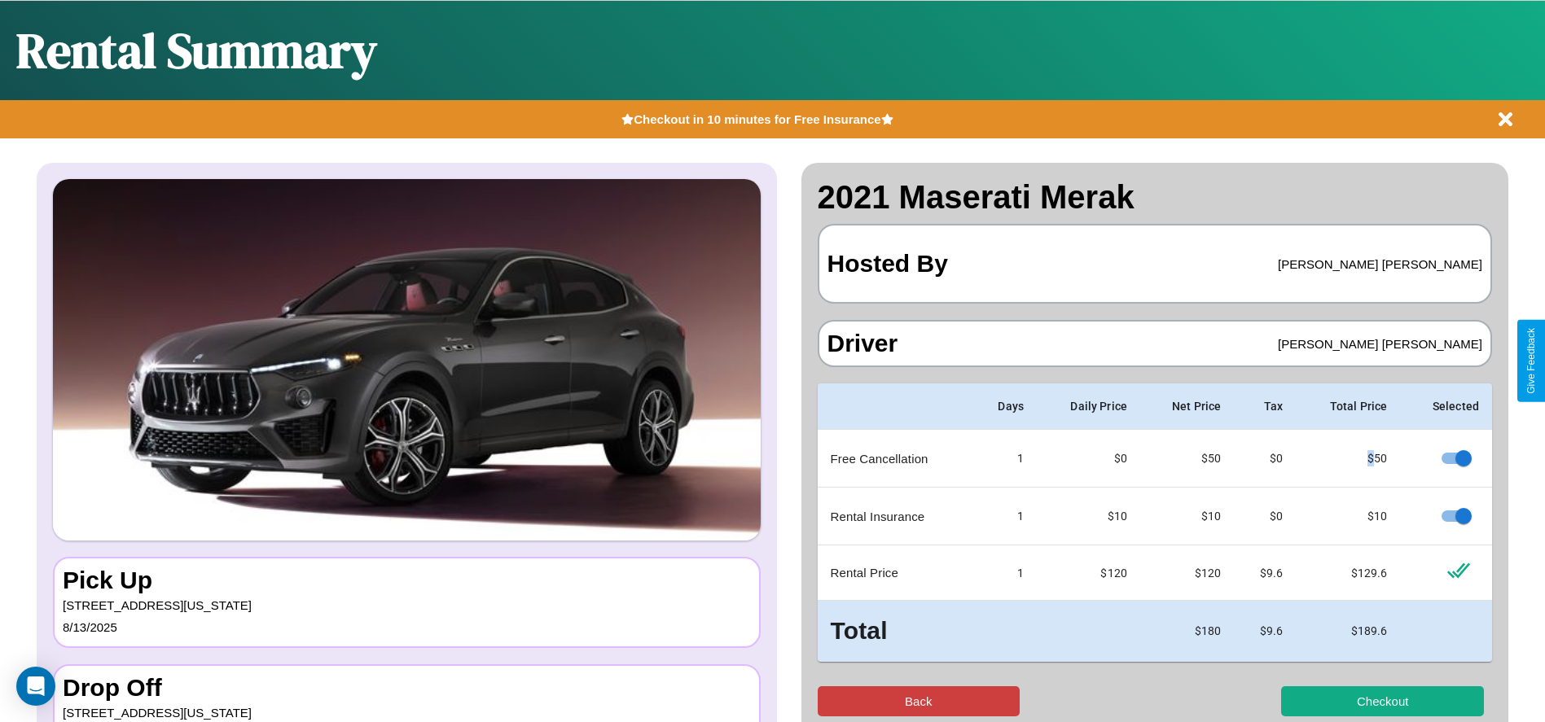
click at [918, 701] on button "Back" at bounding box center [919, 701] width 203 height 30
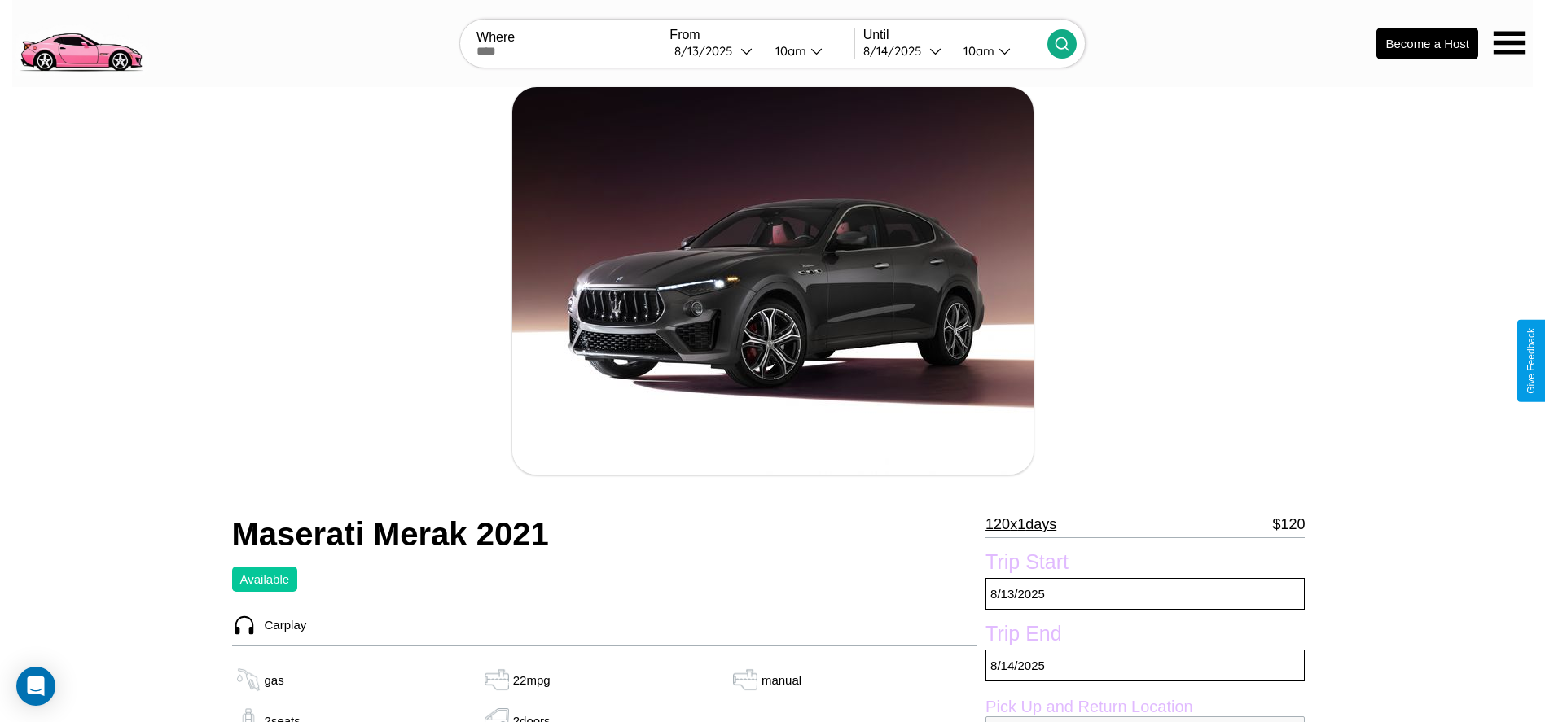
scroll to position [164, 0]
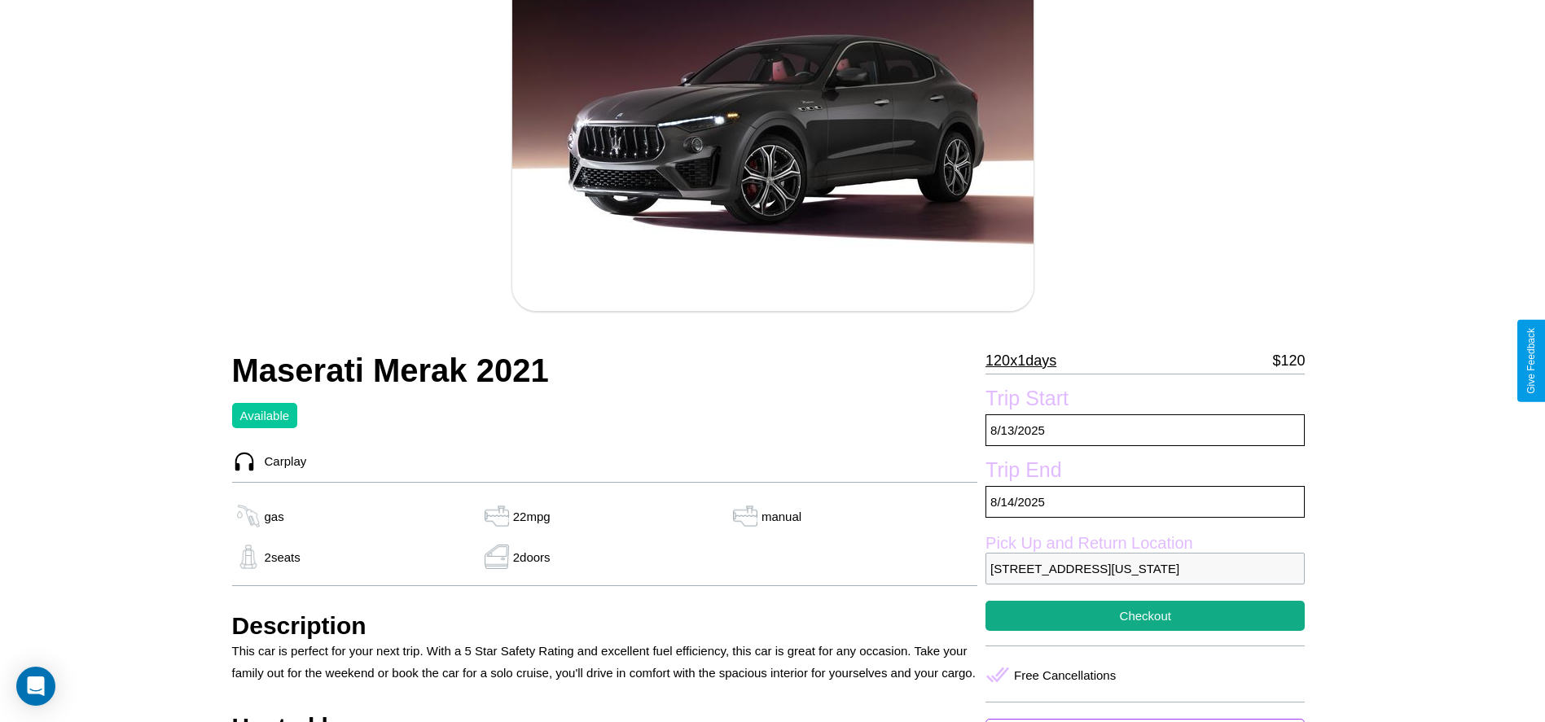
click at [1027, 361] on p "120 x 1 days" at bounding box center [1020, 361] width 71 height 26
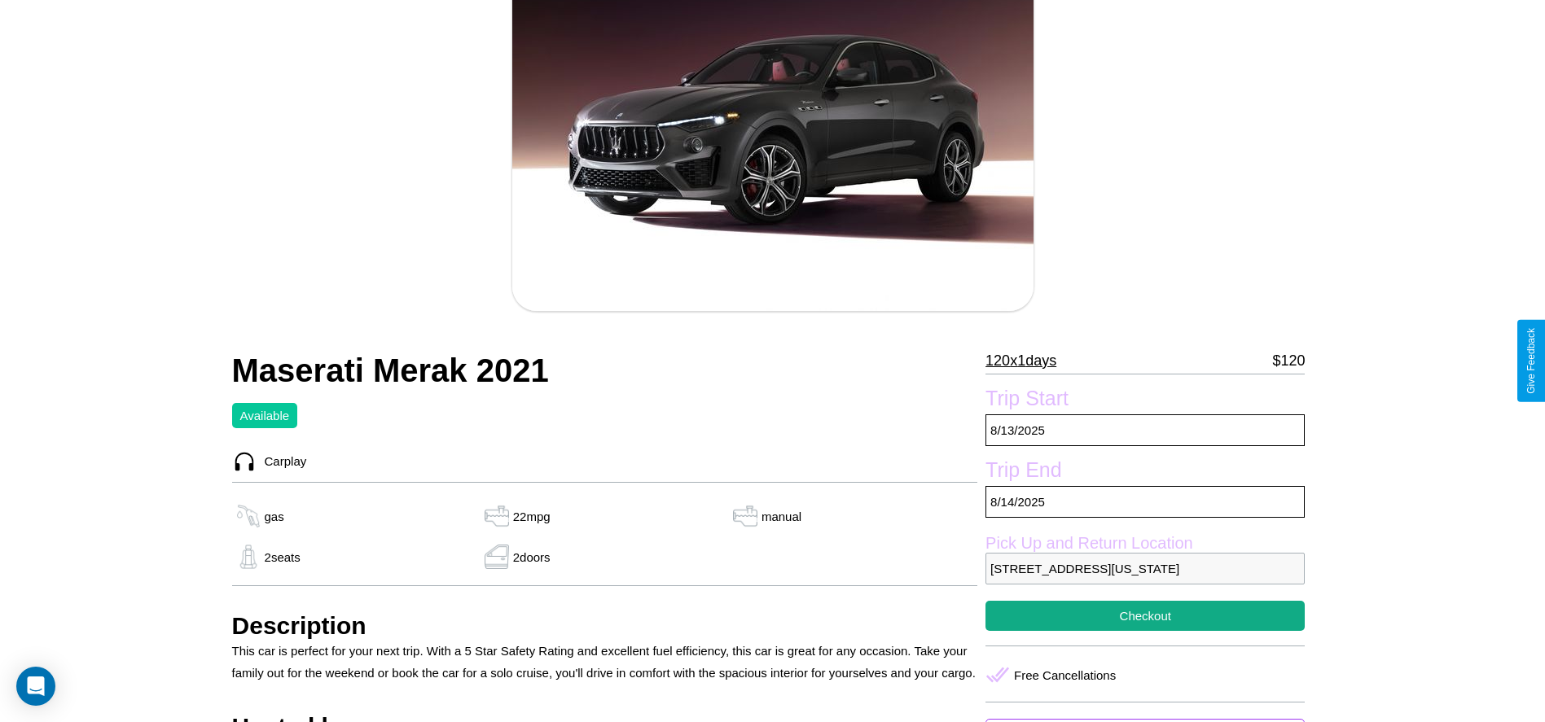
click at [1027, 361] on p "120 x 1 days" at bounding box center [1020, 361] width 71 height 26
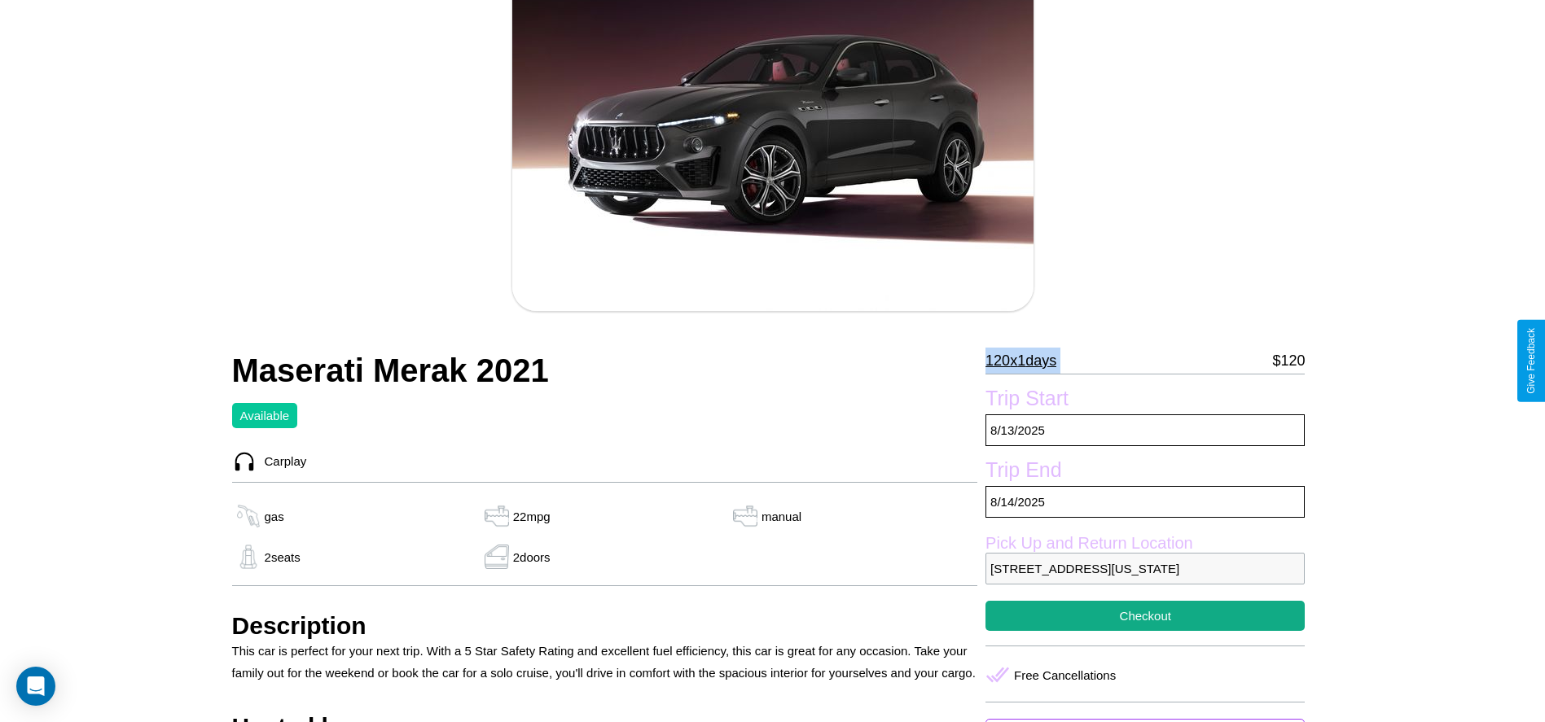
click at [1027, 361] on p "120 x 1 days" at bounding box center [1020, 361] width 71 height 26
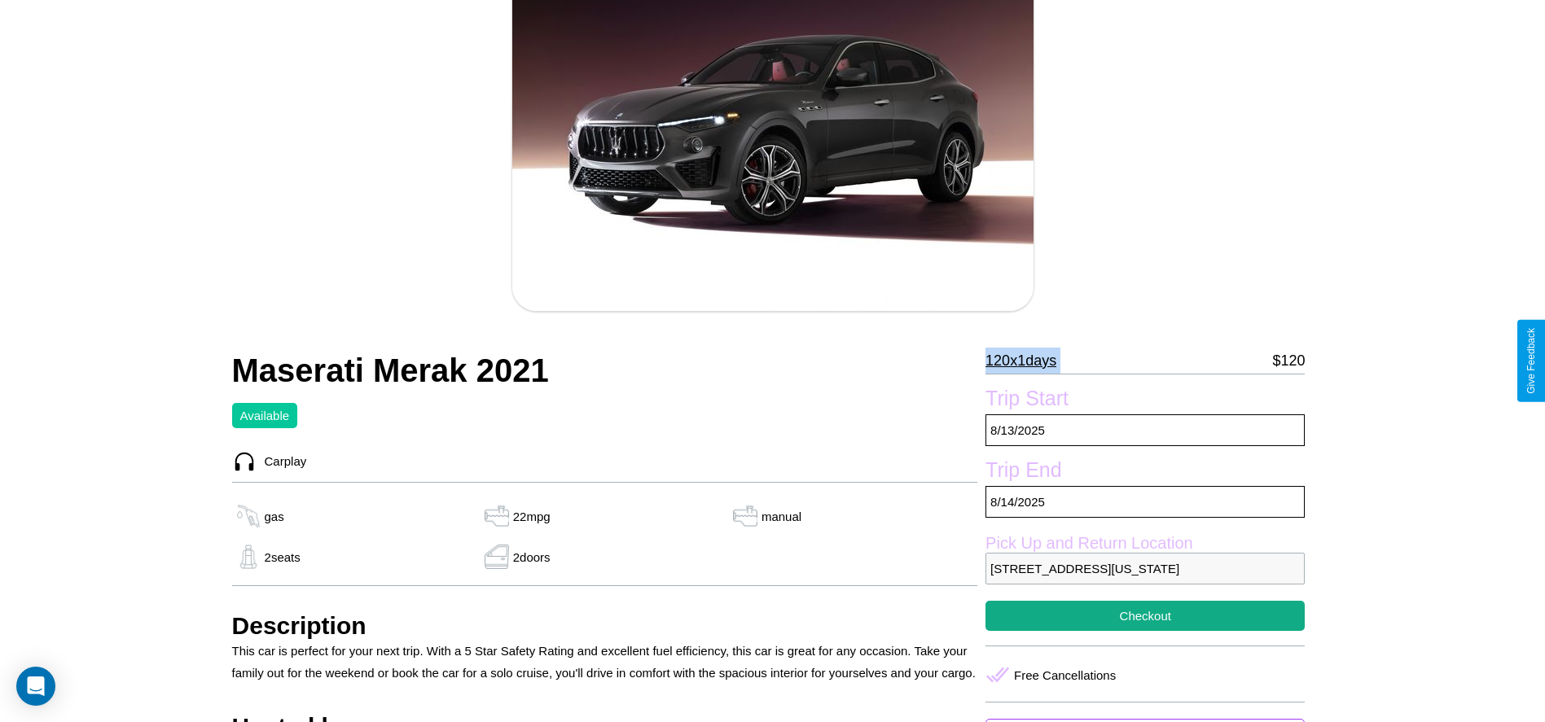
click at [1027, 361] on p "120 x 1 days" at bounding box center [1020, 361] width 71 height 26
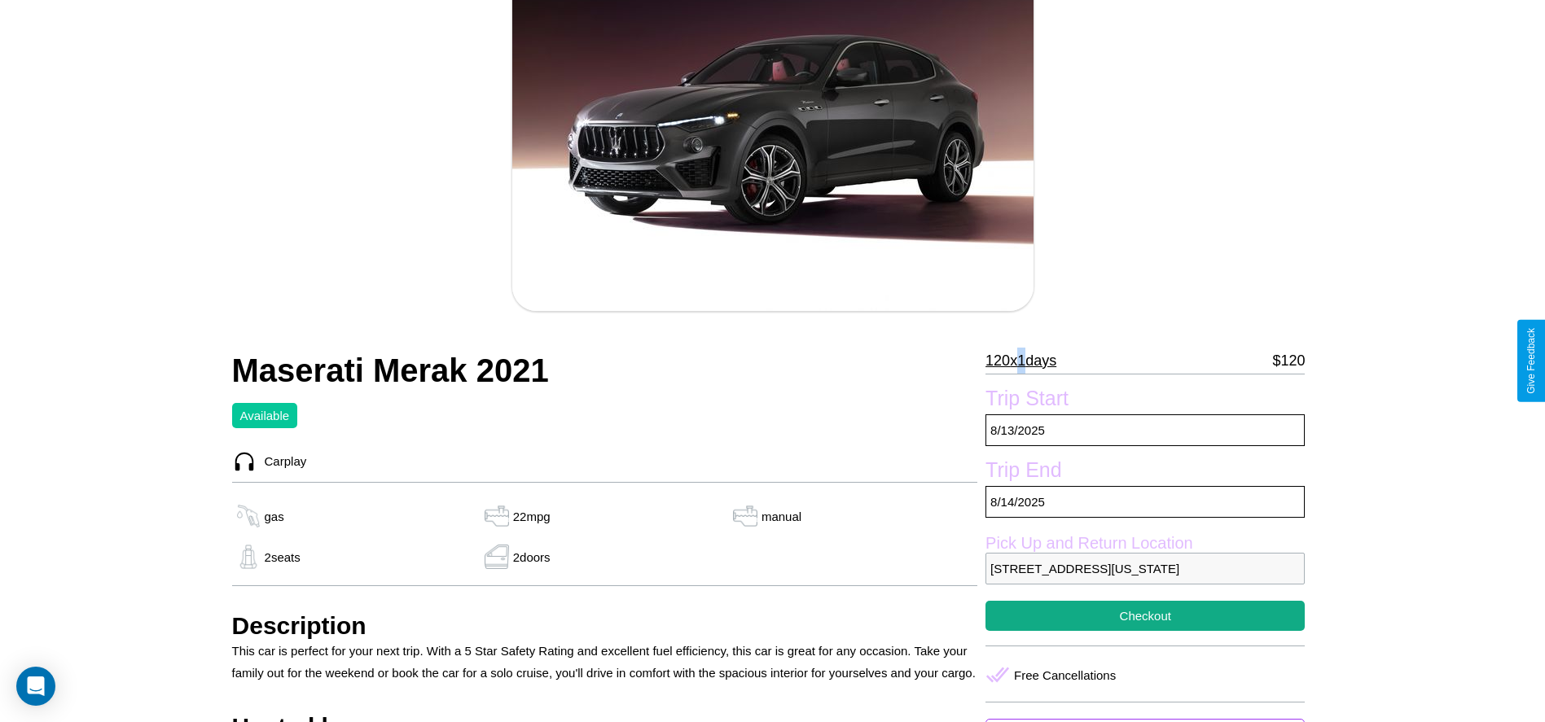
click at [1027, 361] on p "120 x 1 days" at bounding box center [1020, 361] width 71 height 26
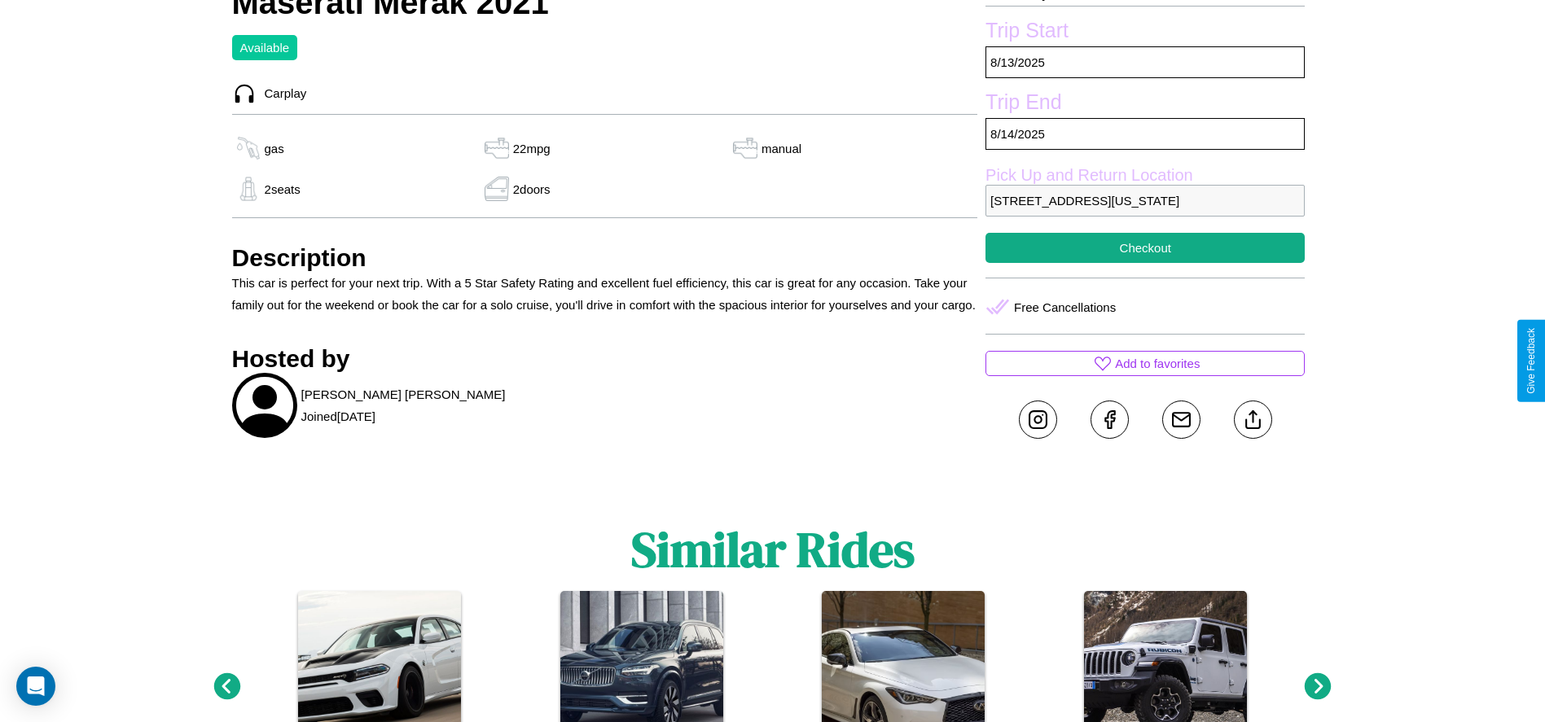
scroll to position [534, 0]
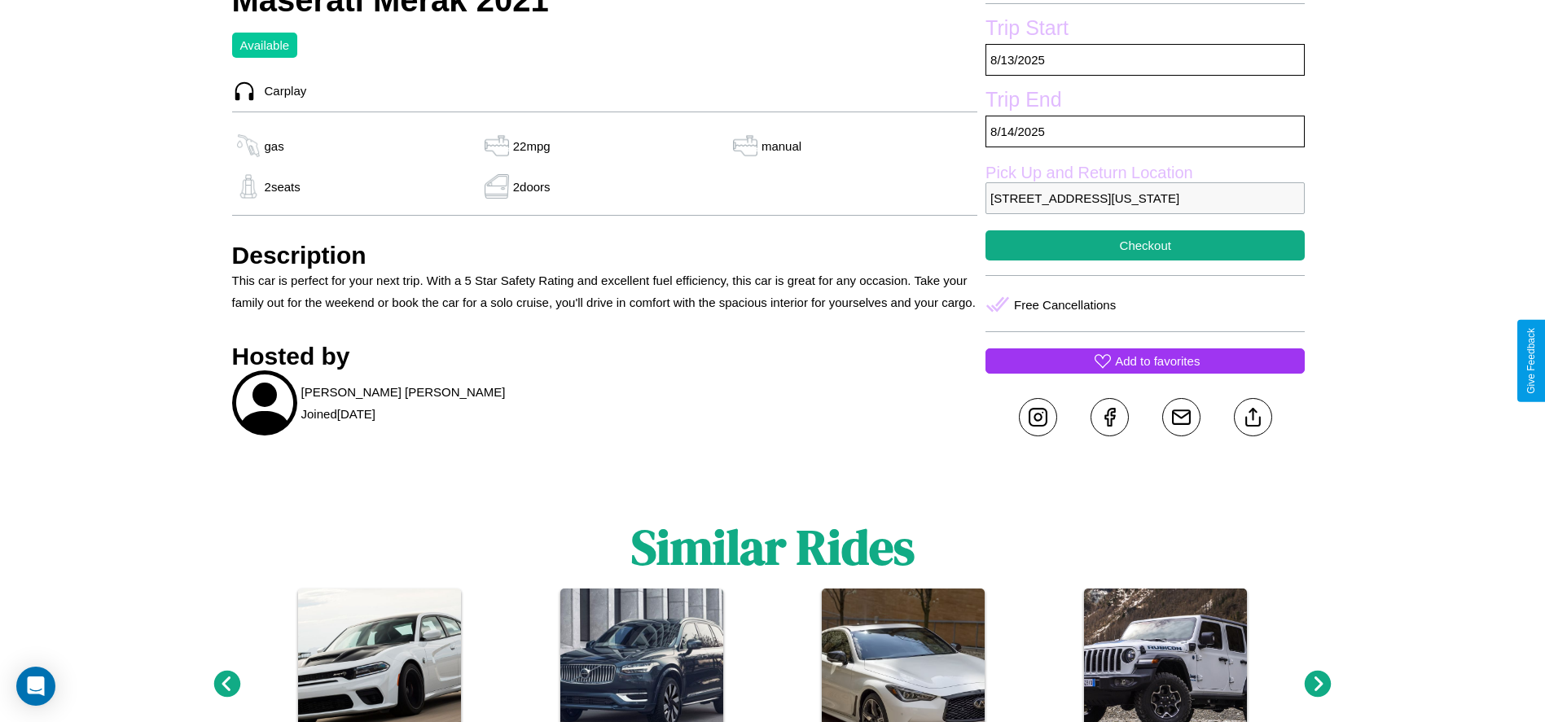
click at [1145, 361] on p "Add to favorites" at bounding box center [1157, 361] width 85 height 22
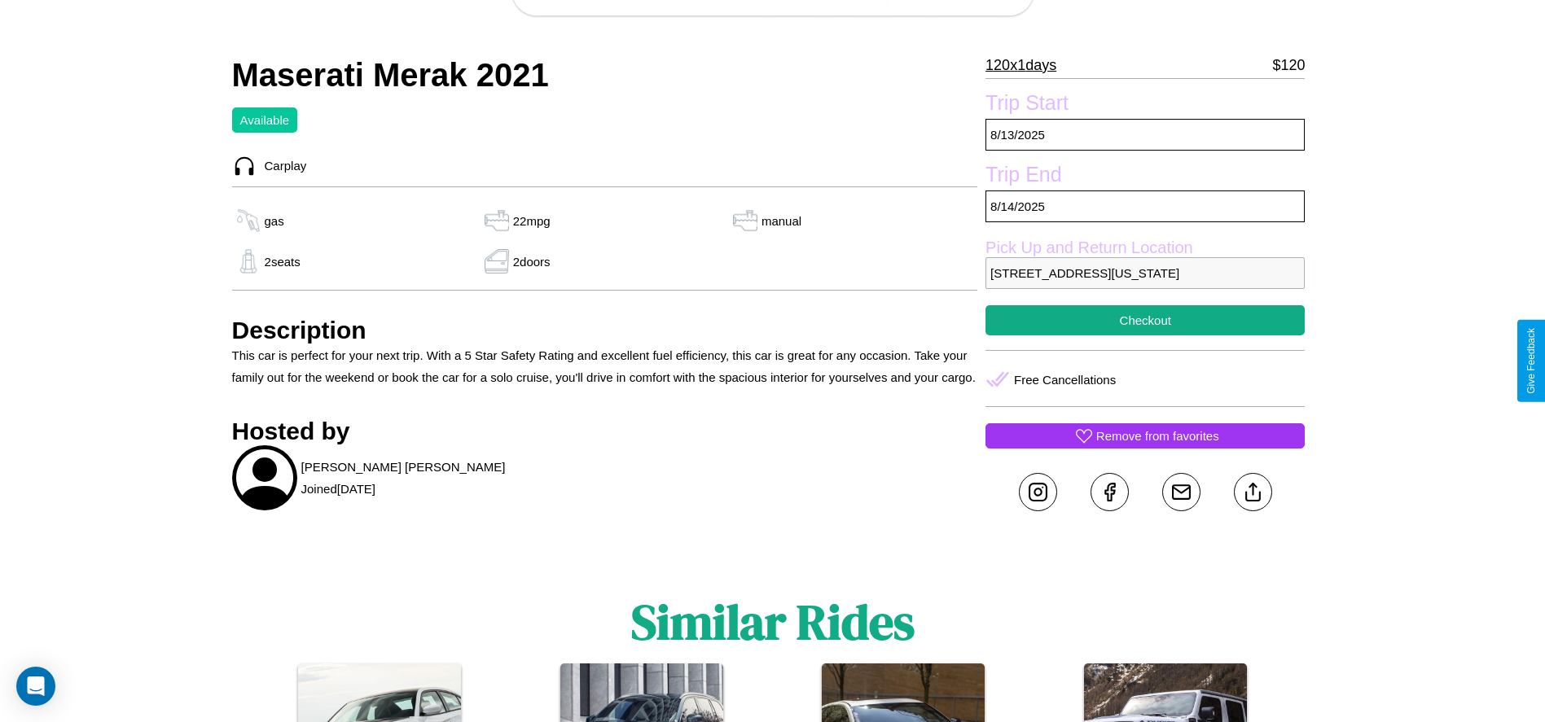
scroll to position [419, 0]
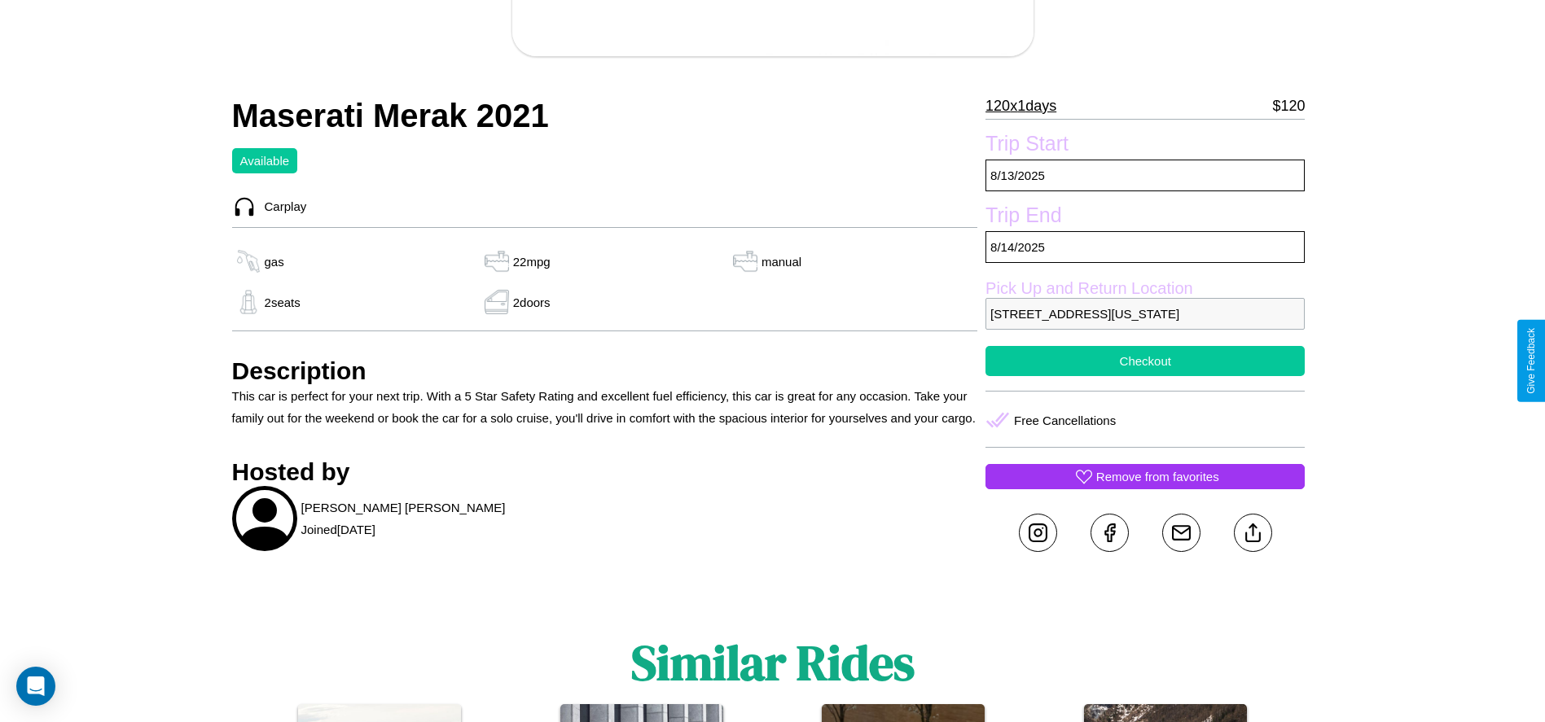
click at [1145, 361] on button "Checkout" at bounding box center [1144, 361] width 319 height 30
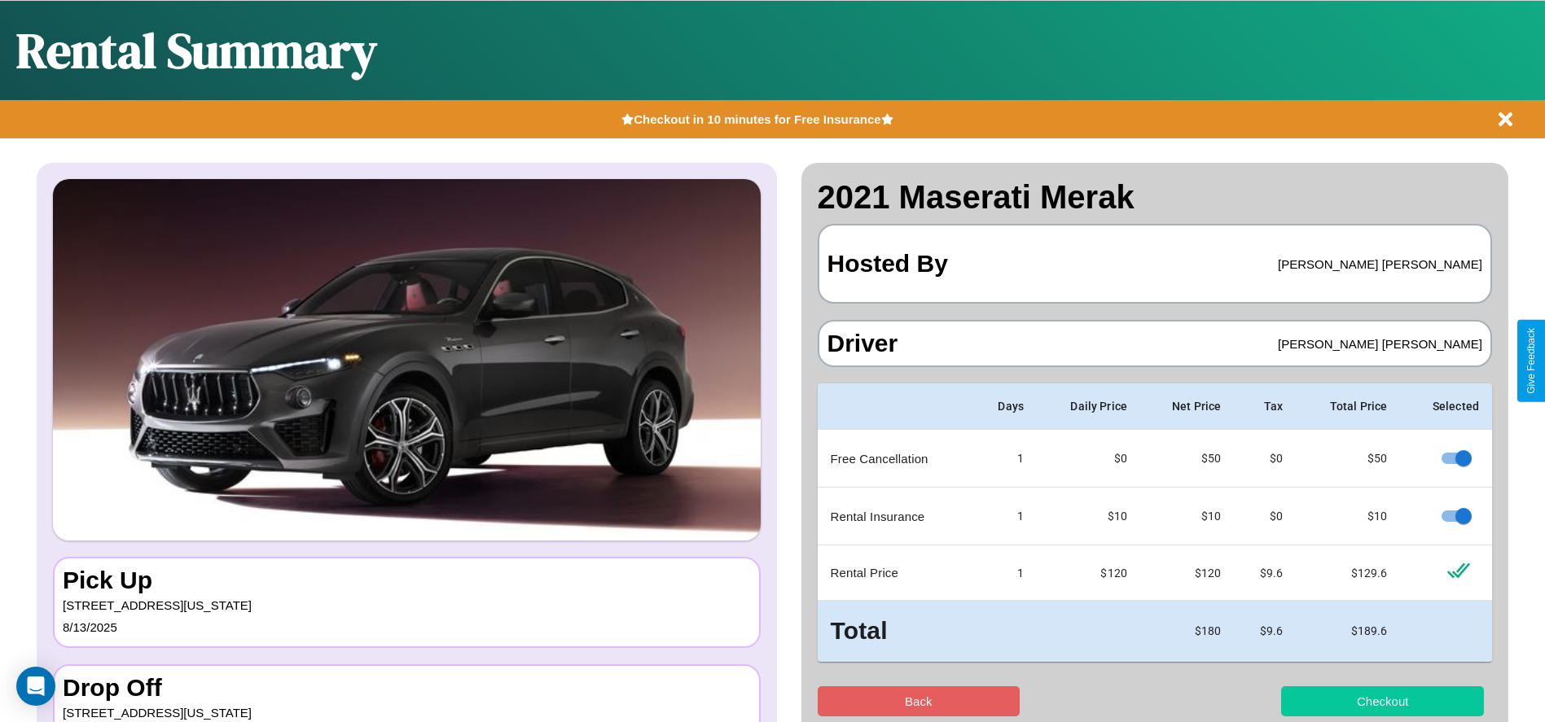
click at [1382, 701] on button "Checkout" at bounding box center [1382, 701] width 203 height 30
